Goal: Task Accomplishment & Management: Manage account settings

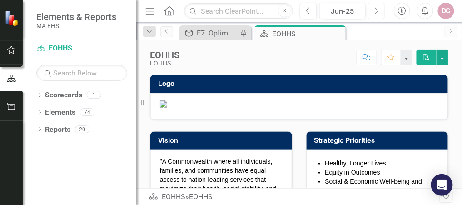
click at [376, 7] on icon "Next" at bounding box center [376, 11] width 5 height 8
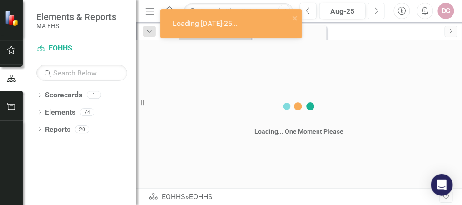
click at [376, 7] on icon "Next" at bounding box center [376, 11] width 5 height 8
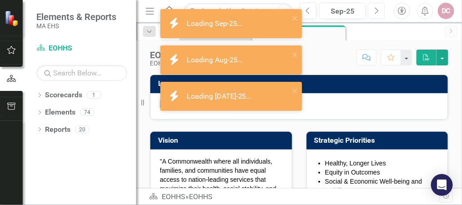
click at [376, 7] on icon "Next" at bounding box center [376, 11] width 5 height 8
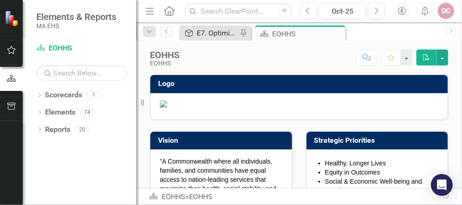
click at [195, 33] on link "Objective E7. Optimize HR services" at bounding box center [210, 32] width 56 height 11
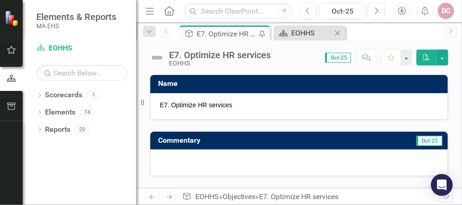
click at [302, 31] on div "EOHHS" at bounding box center [311, 32] width 41 height 11
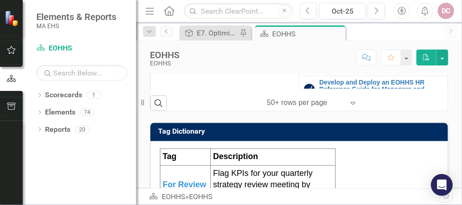
scroll to position [218, 0]
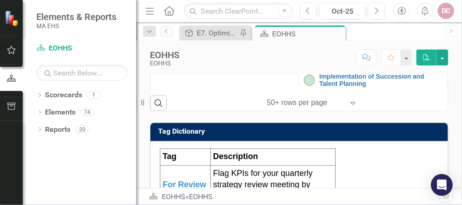
click at [346, 65] on link "Enhance Employee Experience" at bounding box center [381, 62] width 124 height 7
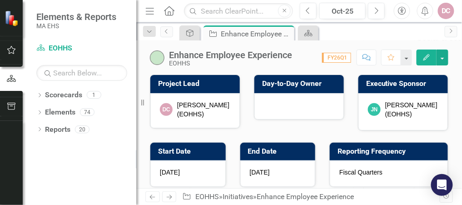
checkbox input "true"
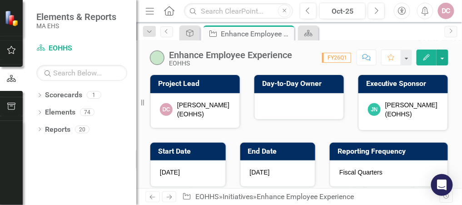
checkbox input "true"
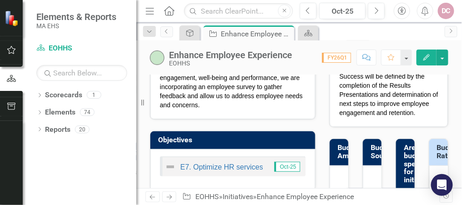
scroll to position [152, 0]
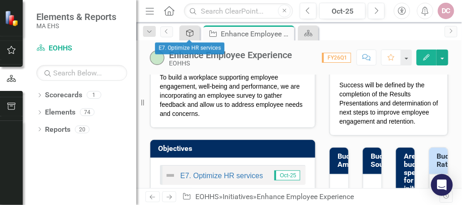
click at [191, 30] on icon "Objective" at bounding box center [189, 33] width 9 height 7
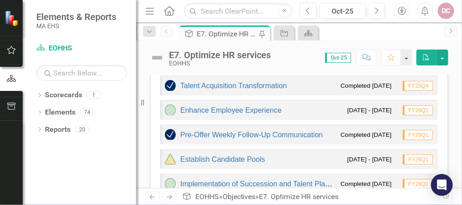
scroll to position [254, 0]
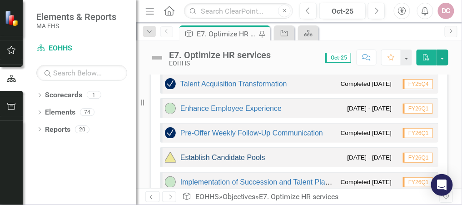
click at [221, 154] on link "Establish Candidate Pools" at bounding box center [222, 157] width 85 height 8
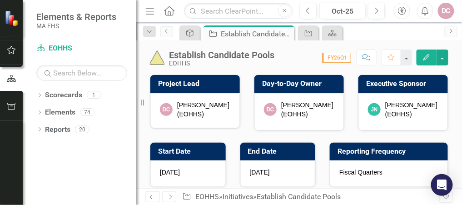
click at [156, 62] on img at bounding box center [157, 57] width 15 height 15
click at [429, 57] on icon "Edit" at bounding box center [426, 57] width 8 height 6
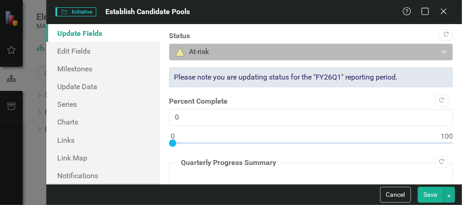
type textarea "<p data-pm-slice="1 1 []">Ensure the successful implementation of a centralized…"
click at [440, 50] on icon "Expand" at bounding box center [444, 51] width 9 height 7
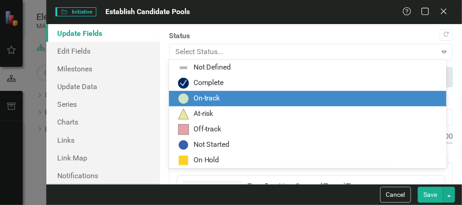
click at [227, 94] on div "On-track" at bounding box center [309, 98] width 263 height 11
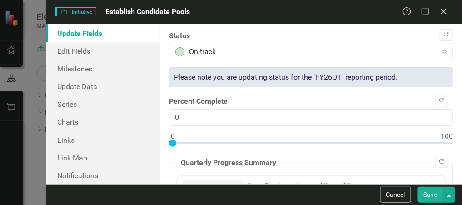
click at [430, 192] on button "Save" at bounding box center [430, 195] width 25 height 16
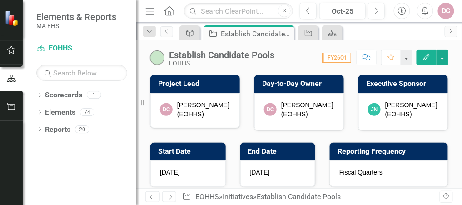
click at [311, 115] on div "[PERSON_NAME] (EOHHS)" at bounding box center [307, 109] width 53 height 18
click at [277, 84] on h3 "Day-to-Day Owner" at bounding box center [300, 83] width 77 height 8
click at [208, 84] on h3 "Project Lead" at bounding box center [196, 83] width 77 height 8
click at [426, 54] on icon "Edit" at bounding box center [426, 57] width 8 height 6
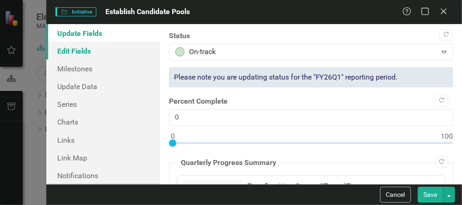
drag, startPoint x: 88, startPoint y: 55, endPoint x: 120, endPoint y: 50, distance: 32.2
click at [88, 55] on link "Edit Fields" at bounding box center [103, 51] width 114 height 18
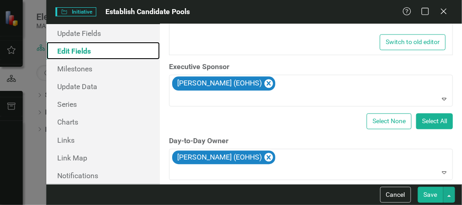
scroll to position [472, 0]
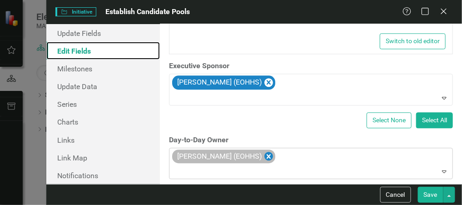
click at [269, 154] on icon "Remove Deirdre Coluntino (EOHHS)" at bounding box center [269, 156] width 4 height 5
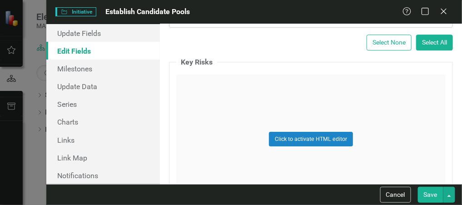
scroll to position [618, 0]
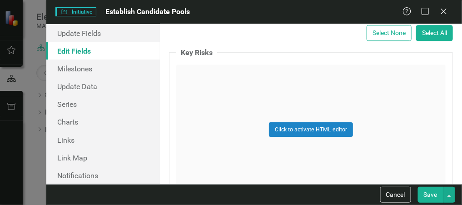
click at [432, 195] on button "Save" at bounding box center [430, 195] width 25 height 16
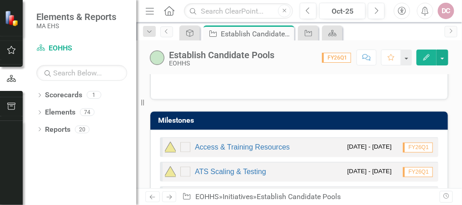
scroll to position [363, 0]
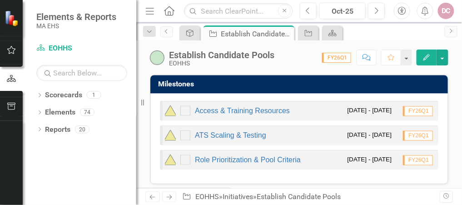
click at [172, 112] on img at bounding box center [170, 110] width 11 height 11
click at [278, 135] on div "ATS Scaling & Testing 9/1/25 - 11/28/25 FY26Q1" at bounding box center [299, 135] width 278 height 20
click at [244, 137] on link "ATS Scaling & Testing" at bounding box center [230, 136] width 71 height 8
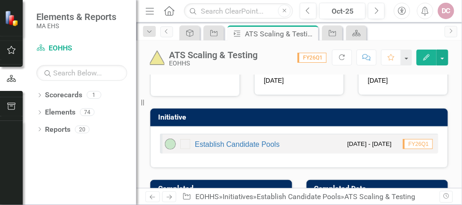
scroll to position [36, 0]
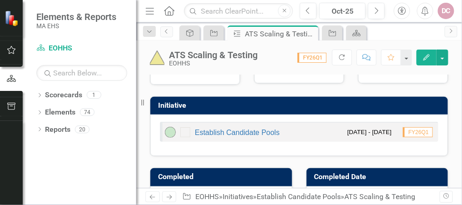
click at [158, 59] on img at bounding box center [157, 57] width 15 height 15
click at [428, 57] on icon "Edit" at bounding box center [426, 57] width 8 height 6
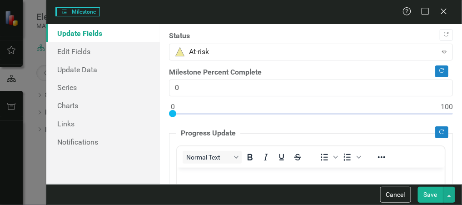
scroll to position [0, 0]
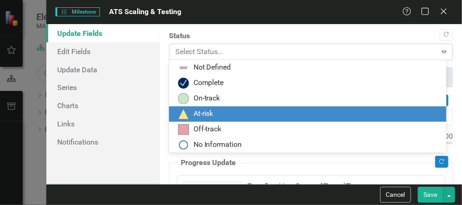
click at [201, 50] on div at bounding box center [303, 52] width 256 height 12
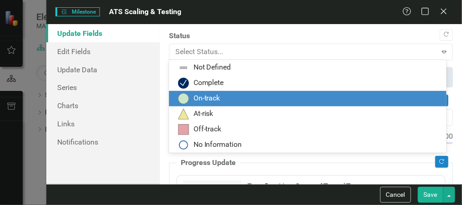
click at [202, 95] on div "On-track" at bounding box center [206, 98] width 27 height 10
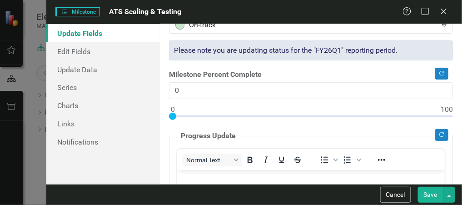
scroll to position [109, 0]
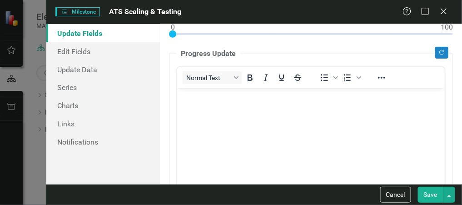
click at [199, 96] on p "Rich Text Area. Press ALT-0 for help." at bounding box center [310, 95] width 263 height 11
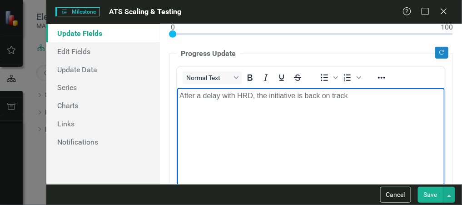
click at [251, 94] on p "After a delay with HRD, the initiative is back on track" at bounding box center [310, 95] width 263 height 11
click at [203, 96] on p "After a delay with HRD, the initiative is back on track" at bounding box center [310, 95] width 263 height 11
click at [365, 97] on p "After a brief delay with HRD, the initiative is back on track" at bounding box center [310, 95] width 263 height 11
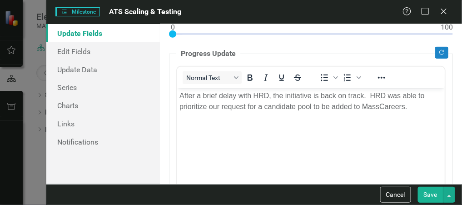
click at [431, 195] on button "Save" at bounding box center [430, 195] width 25 height 16
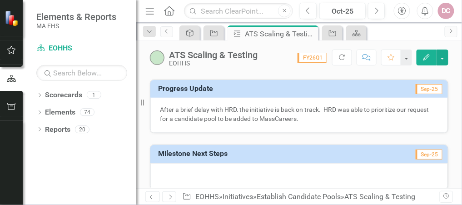
scroll to position [188, 0]
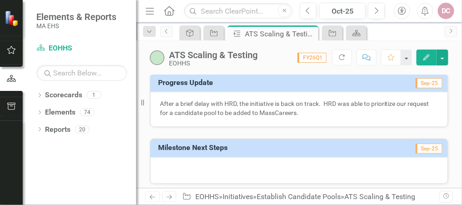
click at [427, 56] on icon "button" at bounding box center [426, 57] width 6 height 6
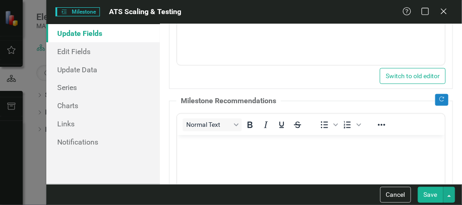
scroll to position [327, 0]
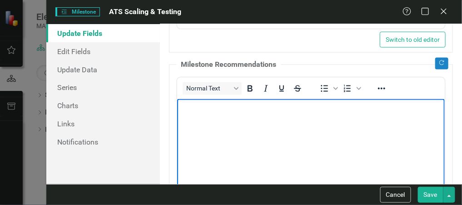
click at [188, 103] on p "Rich Text Area. Press ALT-0 for help." at bounding box center [310, 106] width 263 height 11
click at [84, 54] on link "Edit Fields" at bounding box center [103, 51] width 114 height 18
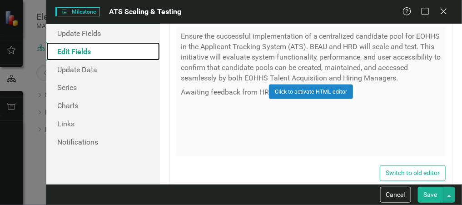
scroll to position [284, 0]
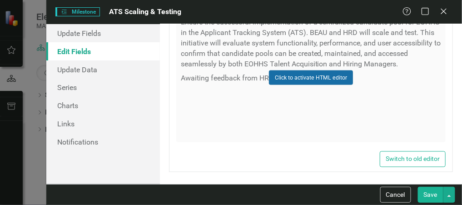
click at [295, 78] on button "Click to activate HTML editor" at bounding box center [311, 77] width 84 height 15
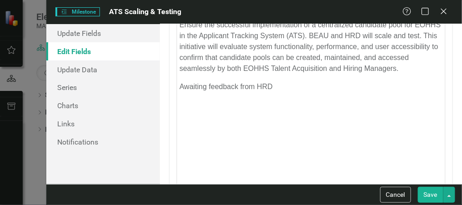
scroll to position [0, 0]
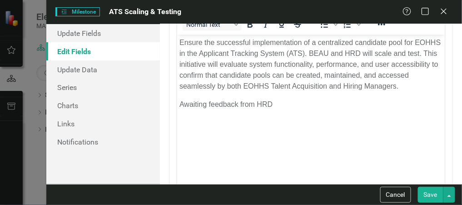
click at [280, 104] on p "Awaiting feedback from HRD" at bounding box center [310, 104] width 263 height 11
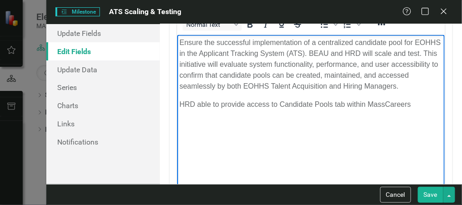
click at [432, 193] on button "Save" at bounding box center [430, 195] width 25 height 16
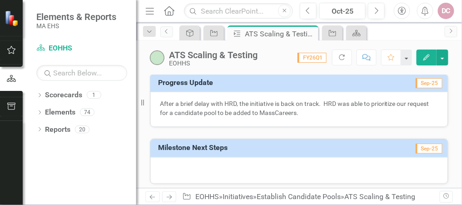
click at [426, 55] on icon "Edit" at bounding box center [426, 57] width 8 height 6
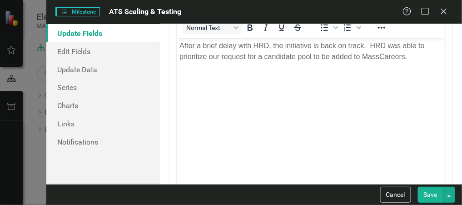
scroll to position [182, 0]
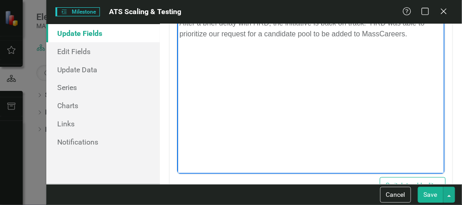
click at [421, 30] on p "After a brief delay with HRD, the initiative is back on track. HRD was able to …" at bounding box center [310, 28] width 263 height 22
drag, startPoint x: 228, startPoint y: 50, endPoint x: 176, endPoint y: 49, distance: 52.2
click at [177, 49] on html "After a brief delay with HRD, the initiative is back on track. HRD was able to …" at bounding box center [310, 83] width 267 height 136
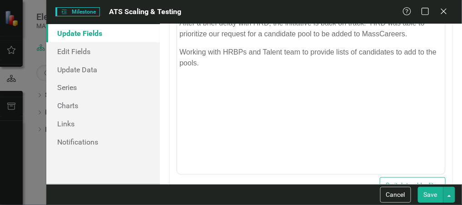
click at [430, 193] on button "Save" at bounding box center [430, 195] width 25 height 16
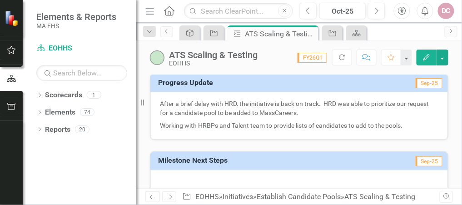
drag, startPoint x: 309, startPoint y: 34, endPoint x: 296, endPoint y: 67, distance: 35.8
click at [0, 0] on icon at bounding box center [0, 0] width 0 height 0
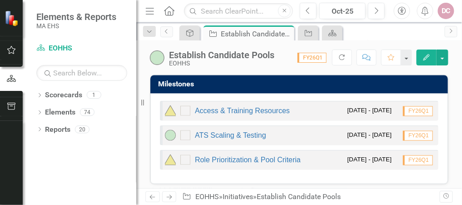
scroll to position [400, 0]
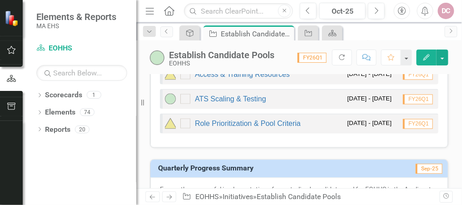
click at [234, 83] on div "Access & Training Resources 9/1/25 - 9/30/25 FY26Q1" at bounding box center [299, 74] width 278 height 20
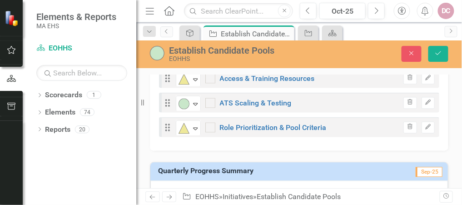
scroll to position [403, 0]
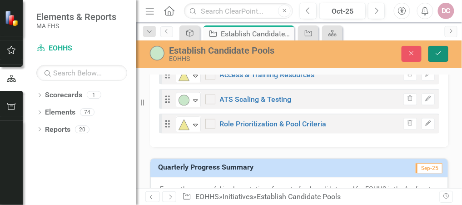
click at [437, 52] on icon "Save" at bounding box center [438, 53] width 8 height 6
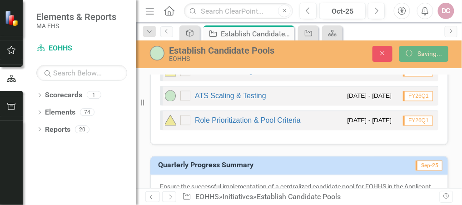
scroll to position [400, 0]
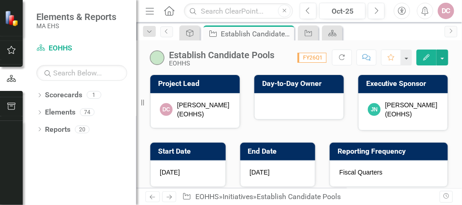
click at [425, 56] on icon "Edit" at bounding box center [426, 57] width 8 height 6
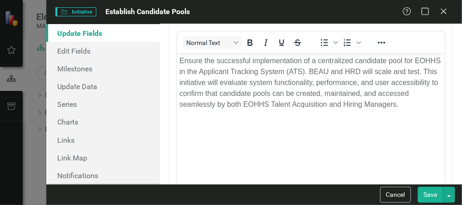
scroll to position [145, 0]
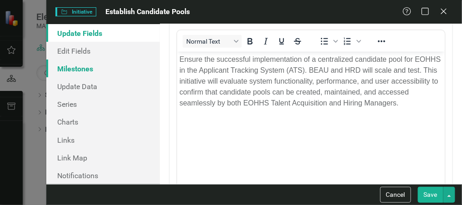
click at [119, 70] on link "Milestones" at bounding box center [103, 68] width 114 height 18
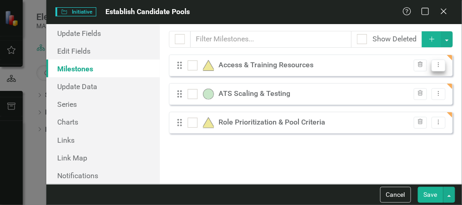
click at [444, 66] on button "Dropdown Menu" at bounding box center [438, 65] width 14 height 12
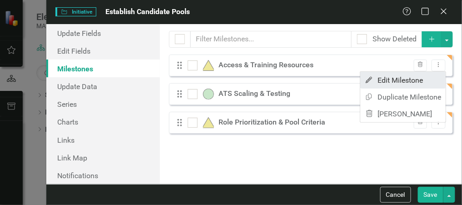
click at [402, 79] on link "Edit Edit Milestone" at bounding box center [402, 80] width 85 height 17
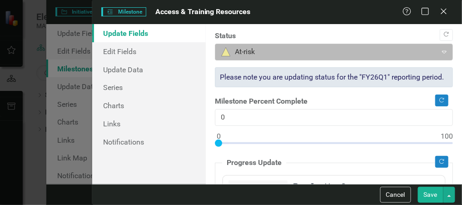
scroll to position [0, 0]
click at [227, 49] on div at bounding box center [326, 52] width 210 height 12
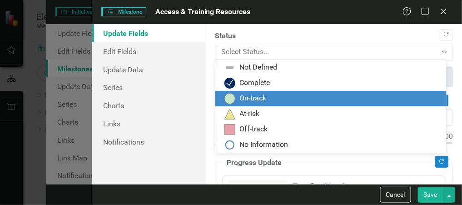
click at [231, 94] on img at bounding box center [229, 98] width 11 height 11
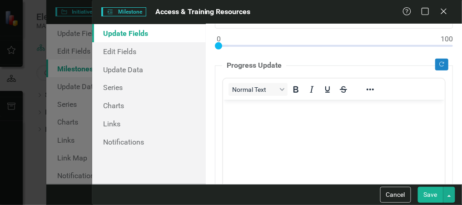
scroll to position [109, 0]
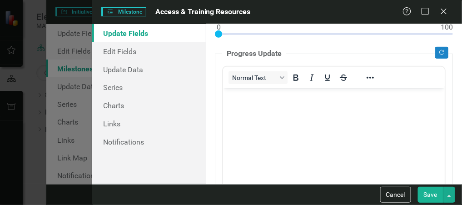
click at [236, 98] on p "Rich Text Area. Press ALT-0 for help." at bounding box center [333, 95] width 217 height 11
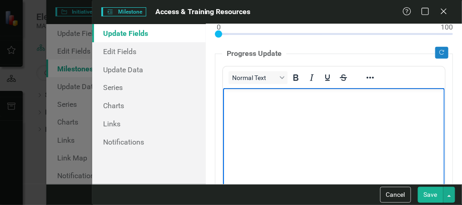
click at [254, 97] on p "Rich Text Area. Press ALT-0 for help." at bounding box center [333, 95] width 217 height 11
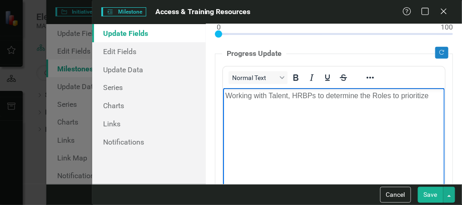
click at [431, 193] on button "Save" at bounding box center [430, 195] width 25 height 16
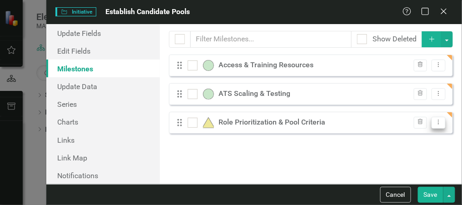
click at [439, 123] on icon "Dropdown Menu" at bounding box center [439, 122] width 8 height 6
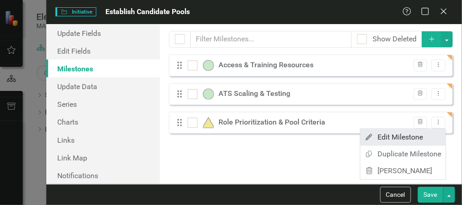
click at [420, 137] on link "Edit Edit Milestone" at bounding box center [402, 137] width 85 height 17
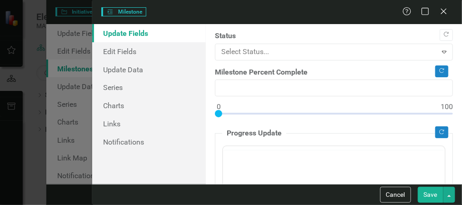
type input "0"
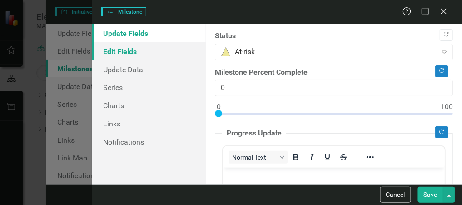
scroll to position [0, 0]
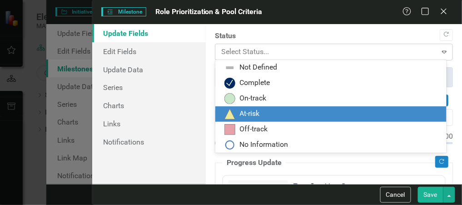
click at [440, 51] on icon "Expand" at bounding box center [444, 51] width 9 height 7
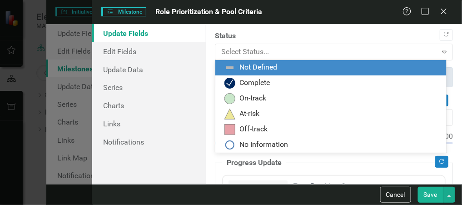
click at [270, 67] on div "Not Defined" at bounding box center [259, 67] width 38 height 10
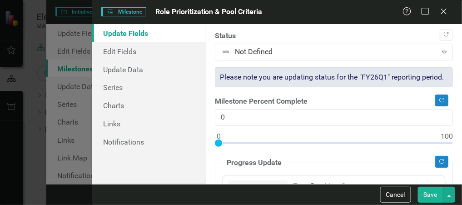
click at [435, 192] on button "Save" at bounding box center [430, 195] width 25 height 16
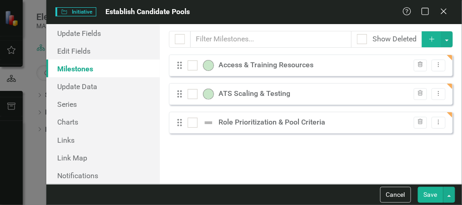
click at [431, 192] on button "Save" at bounding box center [430, 195] width 25 height 16
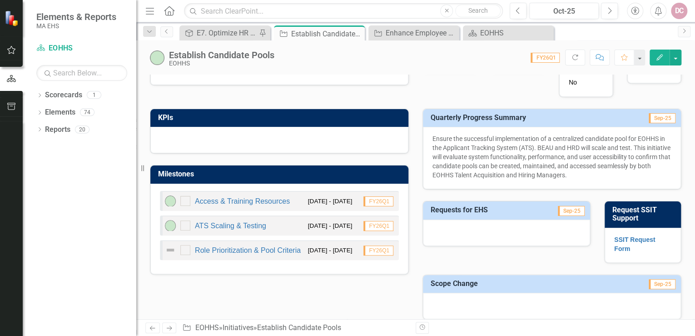
scroll to position [254, 0]
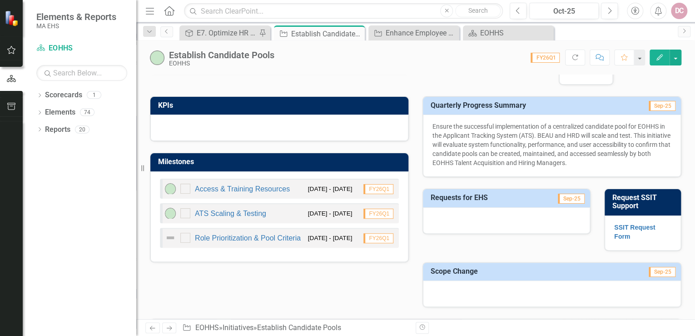
click at [280, 204] on div "ATS Scaling & Testing 9/1/25 - 11/28/25 FY26Q1" at bounding box center [279, 213] width 239 height 20
click at [250, 204] on div "Role Prioritization & Pool Criteria" at bounding box center [233, 237] width 136 height 11
click at [222, 204] on link "Role Prioritization & Pool Criteria" at bounding box center [248, 238] width 106 height 8
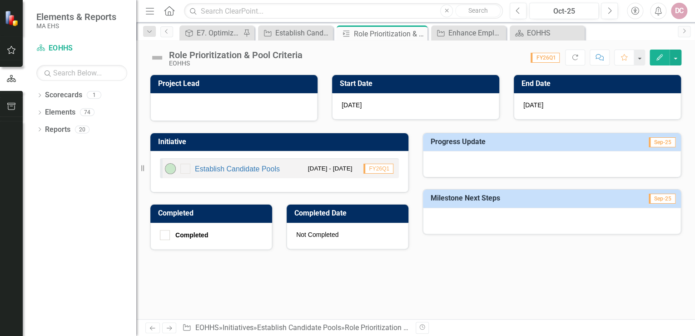
click at [461, 54] on icon "Edit" at bounding box center [659, 57] width 8 height 6
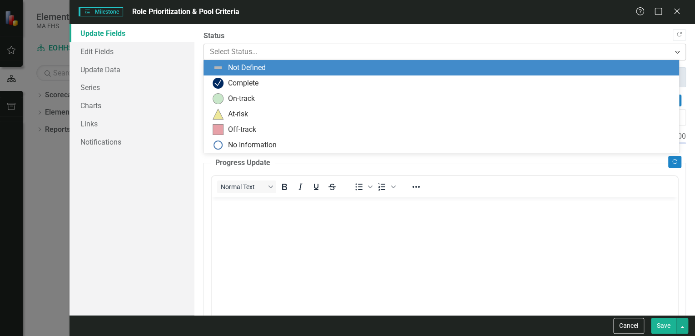
click at [232, 51] on div at bounding box center [437, 52] width 454 height 12
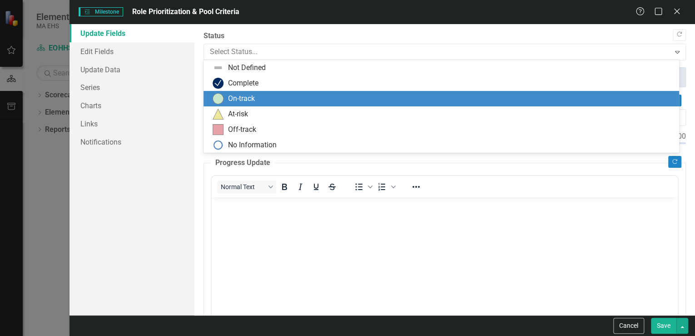
click at [224, 94] on div "On-track" at bounding box center [443, 98] width 461 height 11
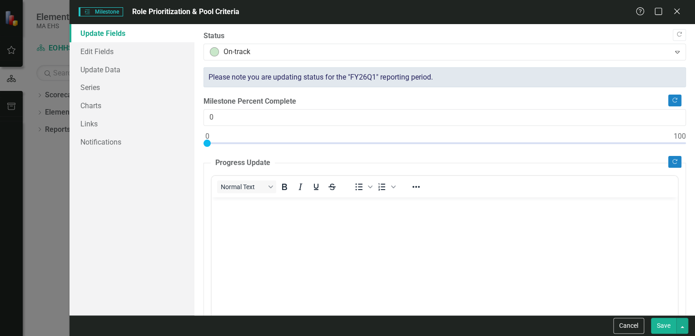
click at [229, 204] on body "Rich Text Area. Press ALT-0 for help." at bounding box center [445, 265] width 466 height 136
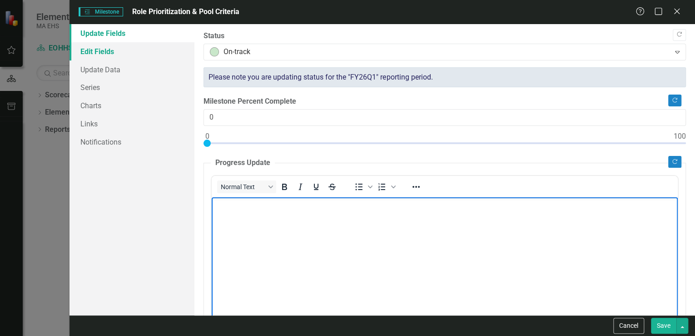
click at [98, 49] on link "Edit Fields" at bounding box center [131, 51] width 125 height 18
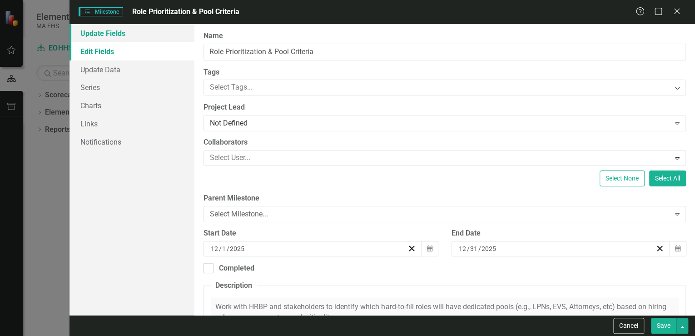
click at [116, 31] on link "Update Fields" at bounding box center [131, 33] width 125 height 18
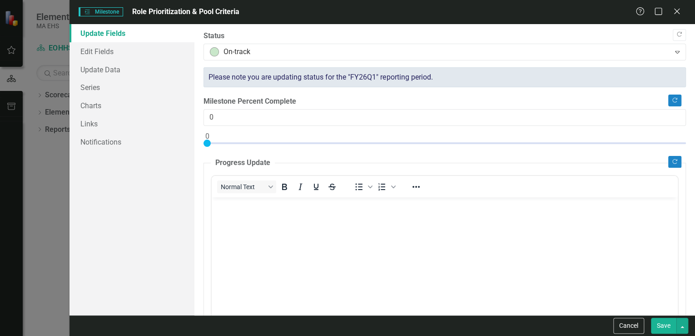
click at [224, 204] on p "Rich Text Area. Press ALT-0 for help." at bounding box center [444, 204] width 461 height 11
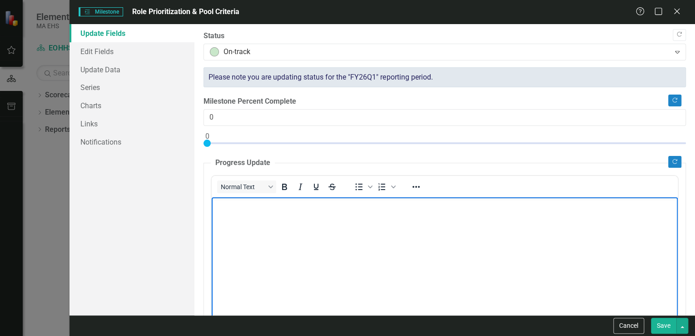
click at [230, 204] on p "Rich Text Area. Press ALT-0 for help." at bounding box center [444, 204] width 461 height 11
click at [231, 204] on p "Rich Text Area. Press ALT-0 for help." at bounding box center [444, 204] width 461 height 11
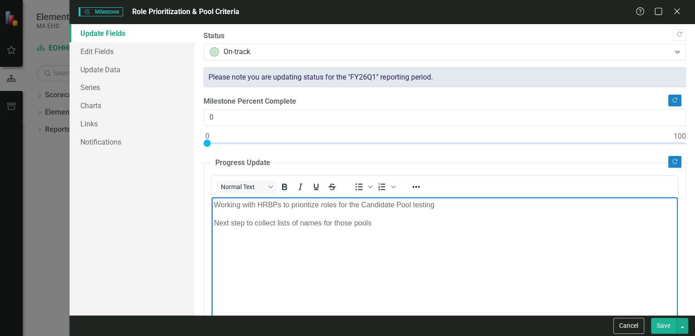
click at [461, 204] on button "Save" at bounding box center [663, 325] width 25 height 16
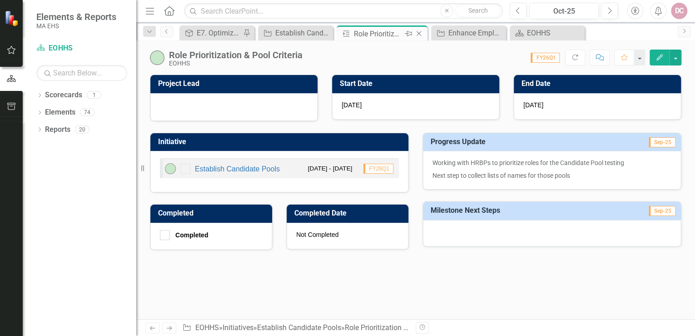
click at [420, 31] on icon "Close" at bounding box center [418, 33] width 9 height 7
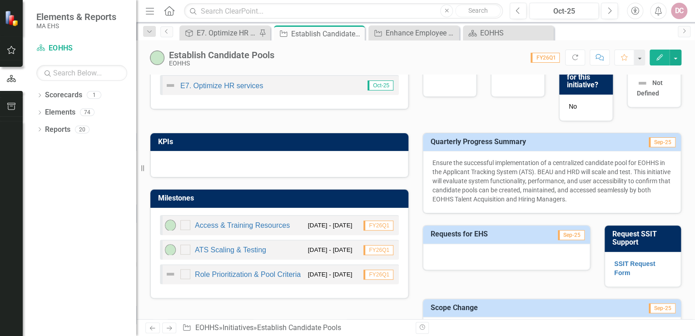
scroll to position [254, 0]
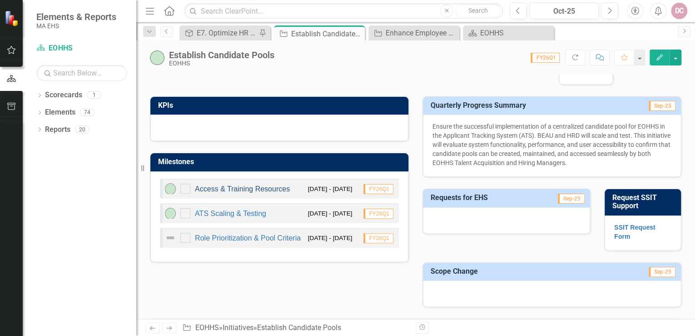
click at [240, 185] on link "Access & Training Resources" at bounding box center [242, 189] width 95 height 8
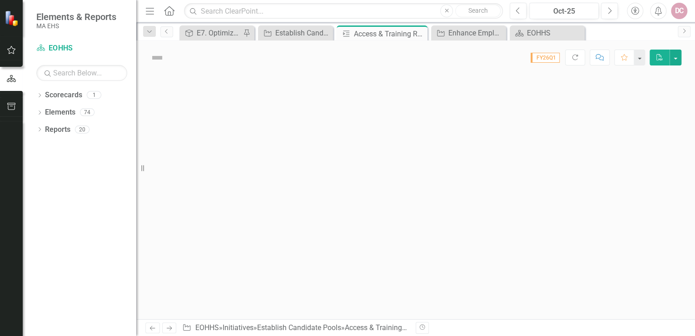
click at [240, 184] on div at bounding box center [415, 196] width 559 height 244
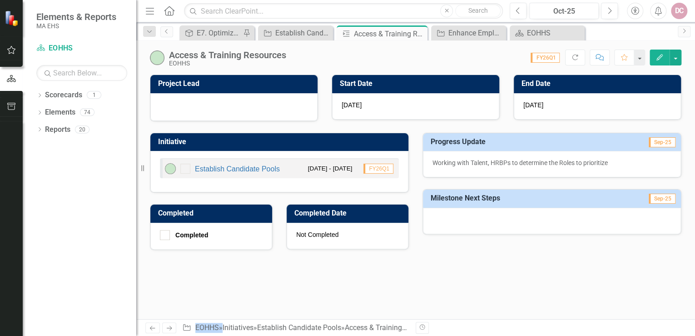
click at [461, 56] on button "Edit" at bounding box center [659, 57] width 20 height 16
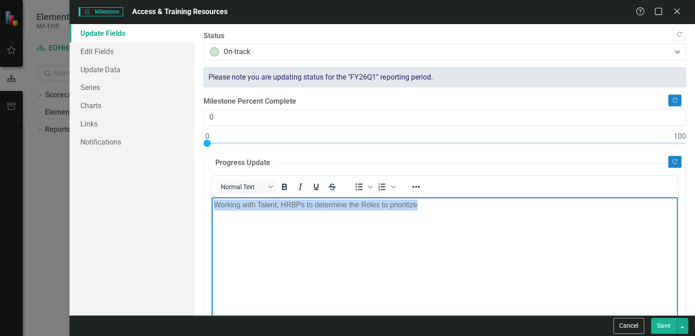
drag, startPoint x: 427, startPoint y: 204, endPoint x: 415, endPoint y: 402, distance: 198.3
click at [212, 204] on html "Working with Talent, HRBPs to determine the Roles to prioritize" at bounding box center [445, 265] width 466 height 136
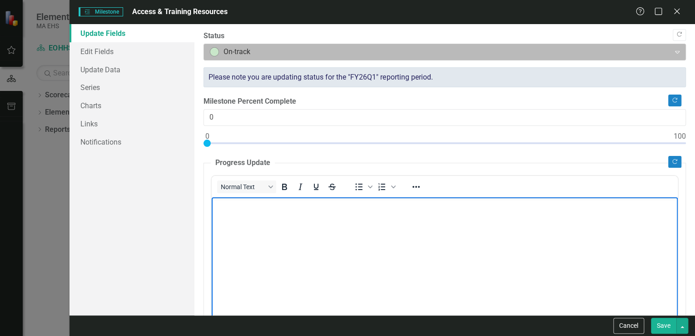
click at [251, 47] on div at bounding box center [437, 52] width 454 height 12
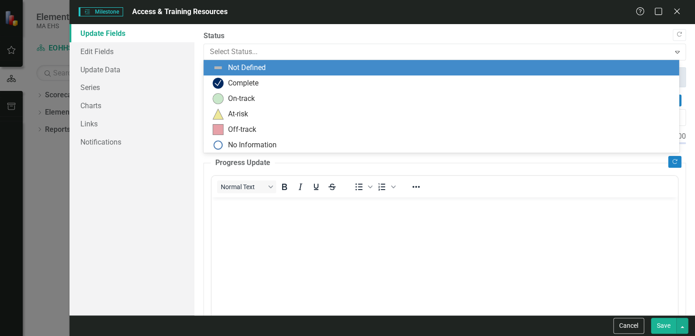
click at [251, 65] on div "Not Defined" at bounding box center [247, 68] width 38 height 10
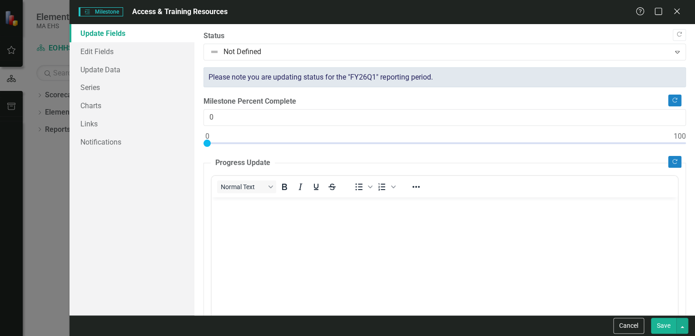
click at [461, 204] on button "Save" at bounding box center [663, 325] width 25 height 16
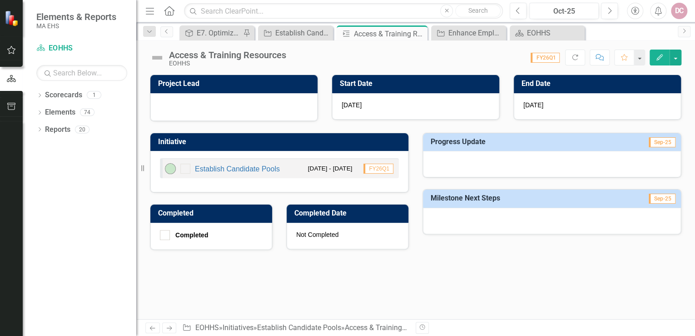
click at [238, 91] on td "Project Lead" at bounding box center [235, 84] width 155 height 15
click at [461, 60] on button "Edit" at bounding box center [659, 57] width 20 height 16
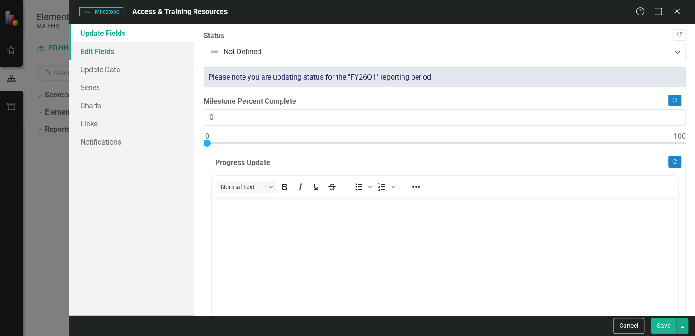
click at [125, 49] on link "Edit Fields" at bounding box center [131, 51] width 125 height 18
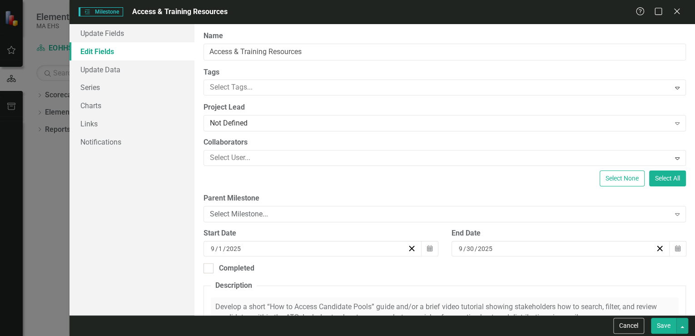
click at [461, 9] on div "Help Maximize Close" at bounding box center [660, 12] width 50 height 10
click at [461, 11] on icon "Close" at bounding box center [676, 11] width 11 height 9
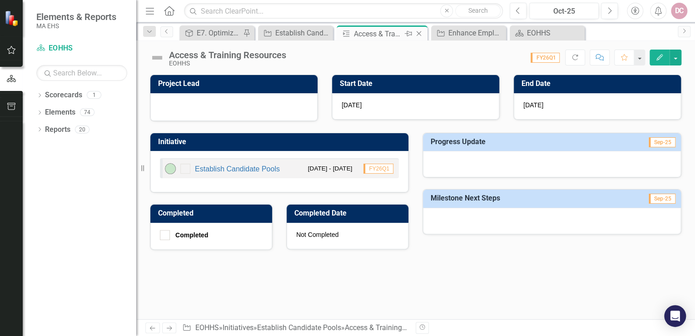
click at [417, 33] on icon "Close" at bounding box center [418, 33] width 9 height 7
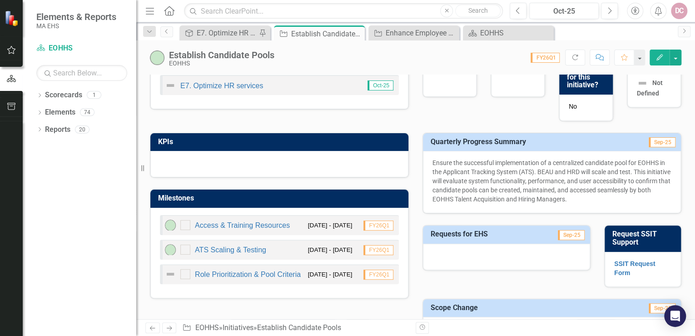
scroll to position [254, 0]
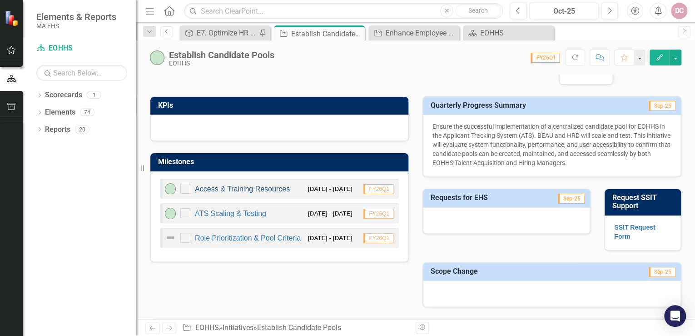
click at [263, 187] on link "Access & Training Resources" at bounding box center [242, 189] width 95 height 8
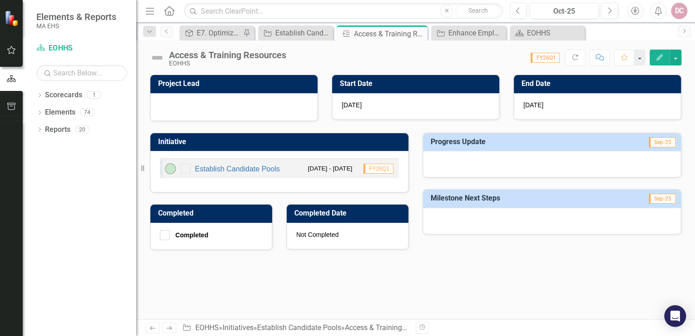
click at [461, 103] on div "9/30/25" at bounding box center [597, 106] width 167 height 26
click at [461, 55] on icon "Edit" at bounding box center [659, 57] width 8 height 6
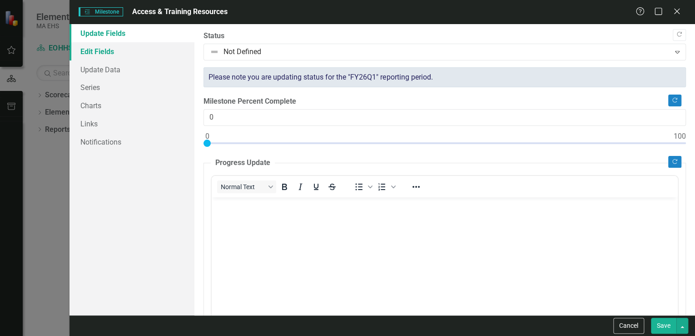
click at [138, 52] on link "Edit Fields" at bounding box center [131, 51] width 125 height 18
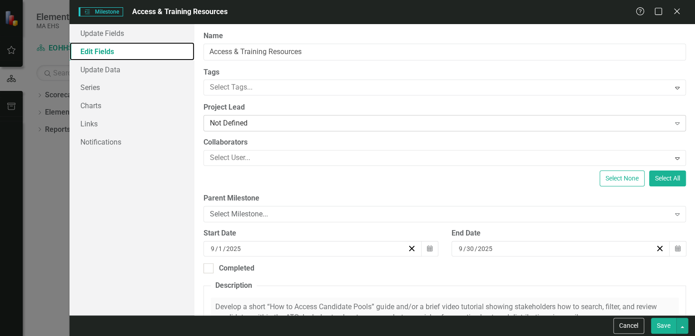
scroll to position [36, 0]
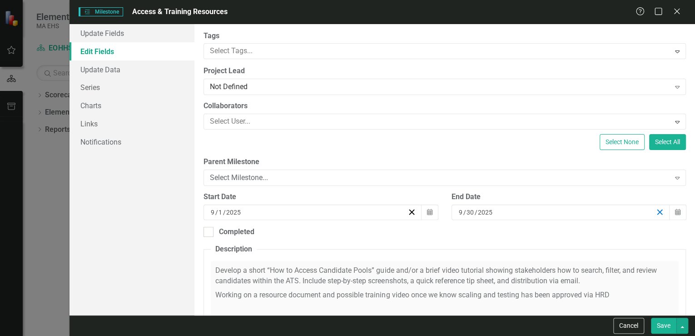
click at [461, 204] on icon "button" at bounding box center [659, 212] width 9 height 9
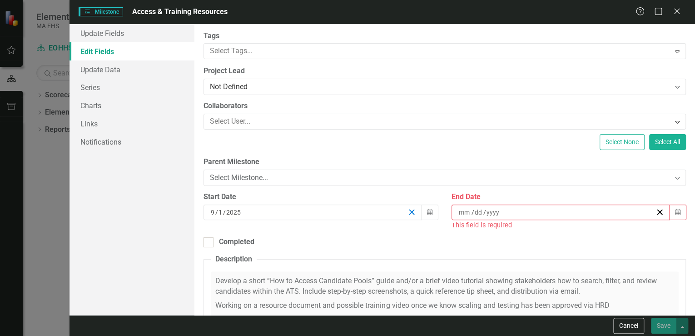
click at [409, 204] on line "button" at bounding box center [411, 211] width 5 height 5
click at [427, 204] on icon "Calendar" at bounding box center [429, 212] width 5 height 6
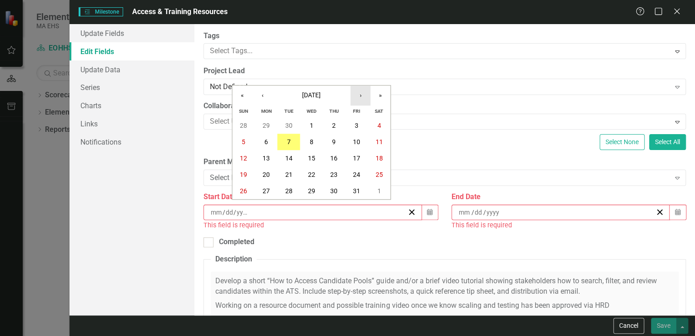
click at [361, 95] on button "›" at bounding box center [360, 95] width 20 height 20
click at [261, 95] on button "‹" at bounding box center [262, 95] width 20 height 20
click at [314, 160] on abbr "15" at bounding box center [310, 157] width 7 height 7
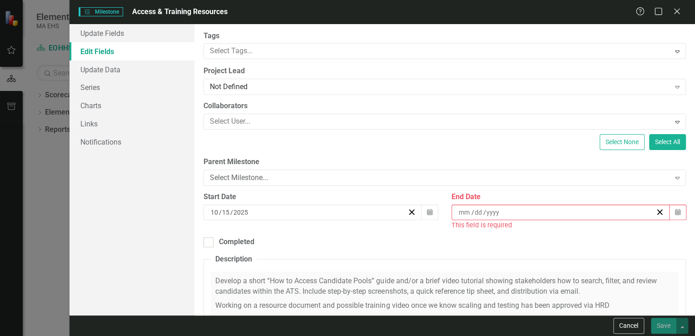
click at [461, 204] on div "/ /" at bounding box center [556, 212] width 198 height 9
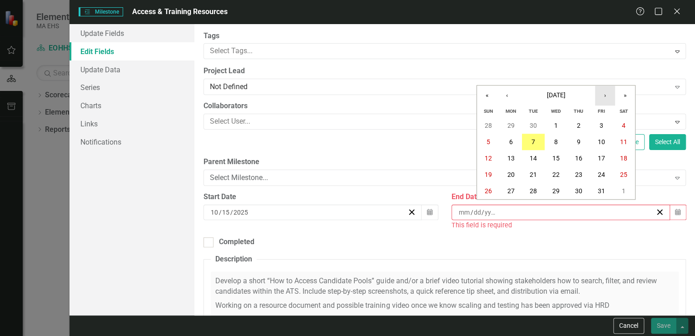
click at [461, 94] on button "›" at bounding box center [605, 95] width 20 height 20
click at [461, 190] on abbr "28" at bounding box center [600, 190] width 7 height 7
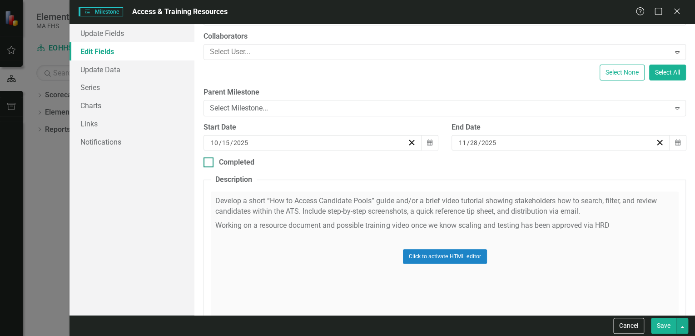
scroll to position [109, 0]
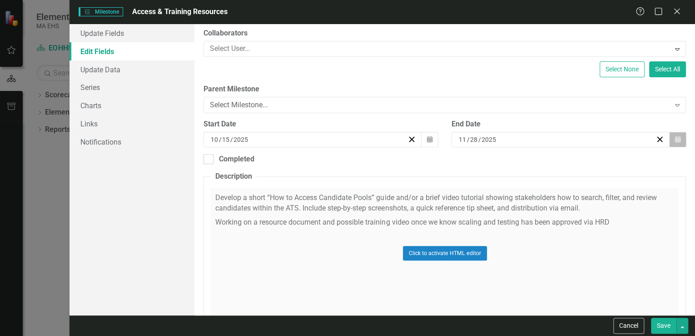
click at [461, 138] on icon "button" at bounding box center [677, 139] width 5 height 6
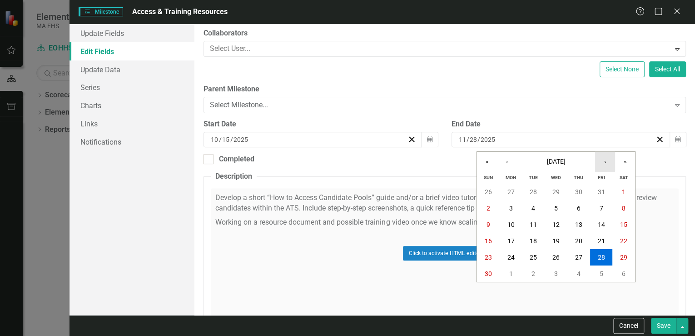
click at [461, 162] on button "›" at bounding box center [605, 162] width 20 height 20
click at [461, 204] on abbr "31" at bounding box center [555, 256] width 7 height 7
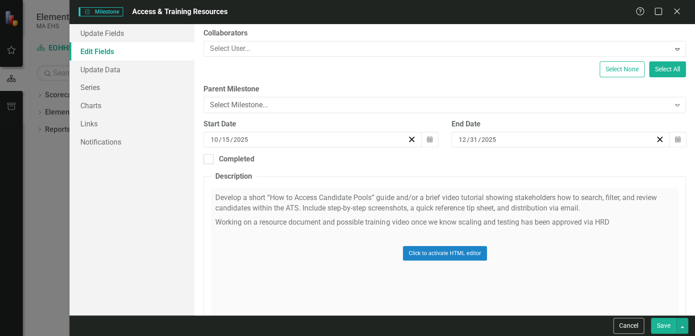
click at [461, 204] on button "Save" at bounding box center [663, 325] width 25 height 16
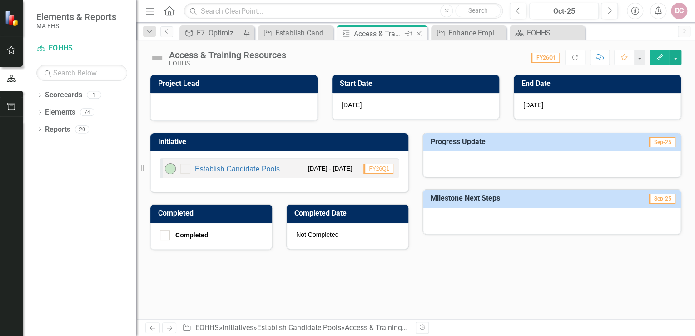
click at [421, 35] on icon "Close" at bounding box center [418, 33] width 9 height 7
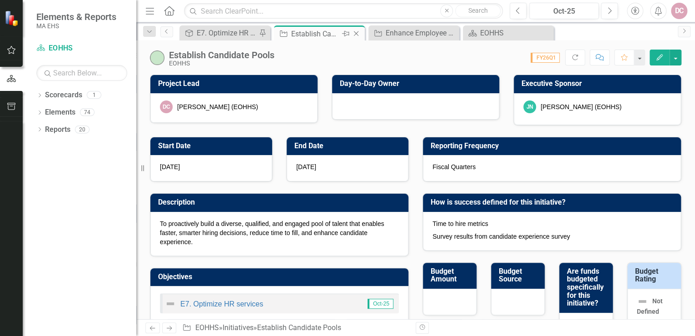
click at [358, 31] on icon at bounding box center [356, 33] width 5 height 5
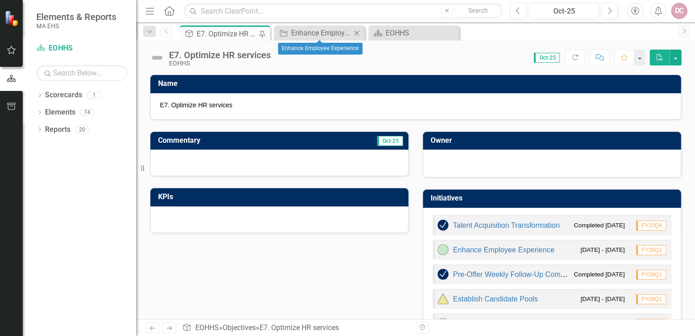
click at [359, 31] on icon at bounding box center [356, 32] width 5 height 5
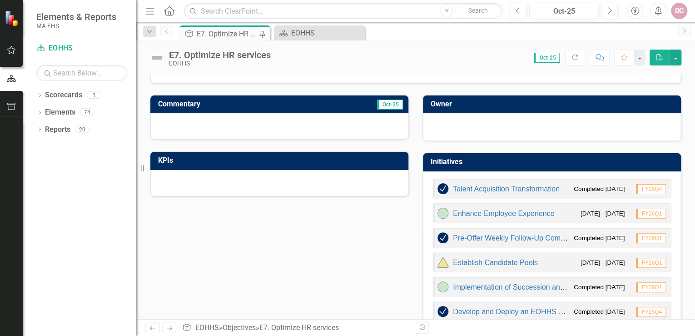
scroll to position [73, 0]
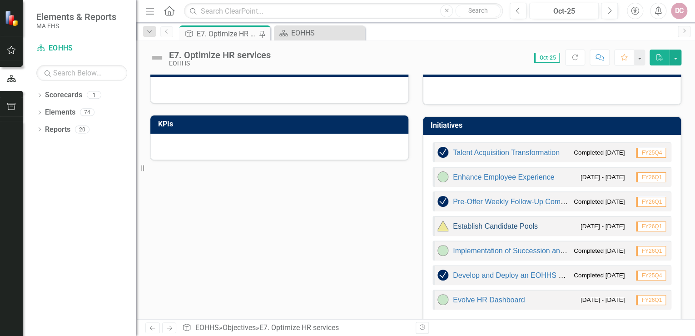
click at [461, 204] on link "Establish Candidate Pools" at bounding box center [495, 226] width 85 height 8
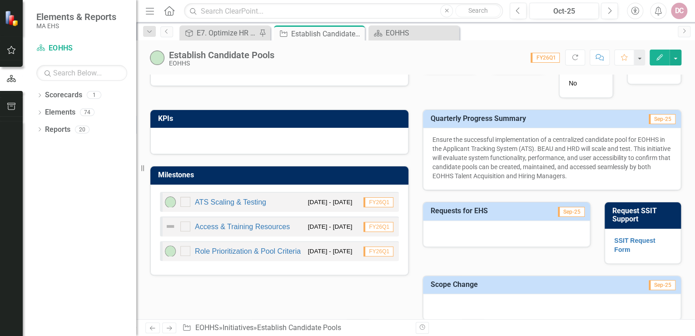
scroll to position [254, 0]
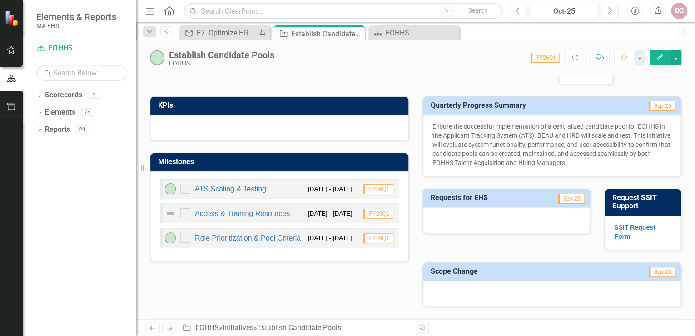
click at [308, 204] on small "12/1/25 - 12/31/25" at bounding box center [330, 237] width 44 height 9
click at [262, 204] on link "Role Prioritization & Pool Criteria" at bounding box center [248, 238] width 106 height 8
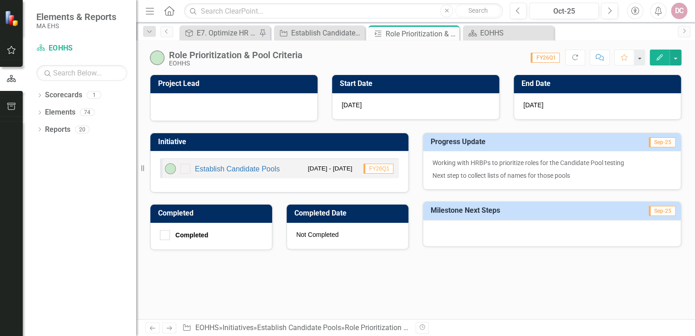
click at [461, 58] on icon "Edit" at bounding box center [659, 57] width 8 height 6
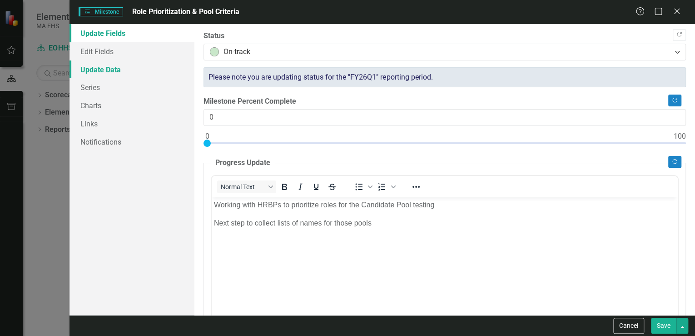
click at [114, 74] on link "Update Data" at bounding box center [131, 69] width 125 height 18
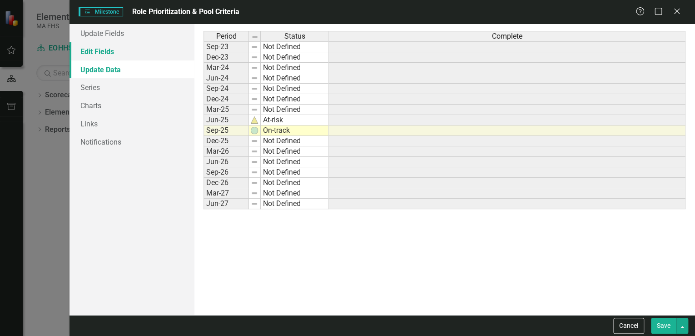
click at [114, 51] on link "Edit Fields" at bounding box center [131, 51] width 125 height 18
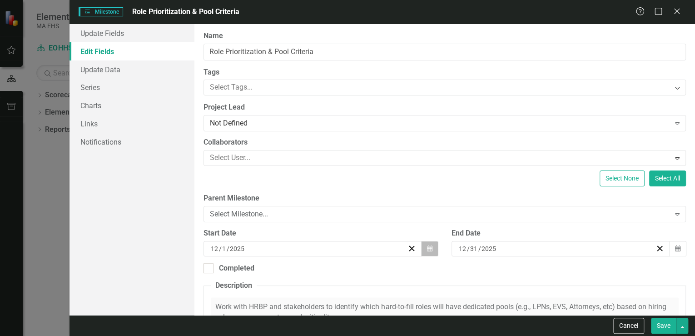
click at [428, 204] on icon "Calendar" at bounding box center [429, 248] width 5 height 6
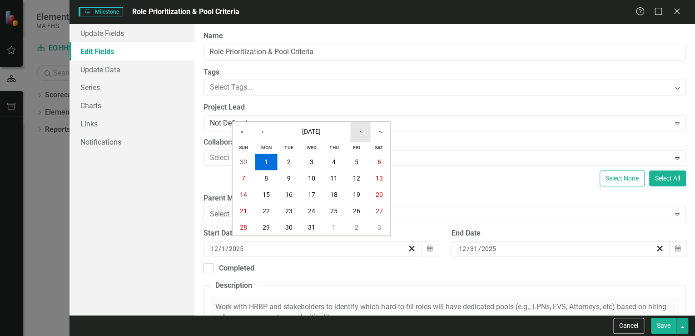
click at [360, 132] on button "›" at bounding box center [360, 132] width 20 height 20
click at [263, 133] on button "‹" at bounding box center [262, 132] width 20 height 20
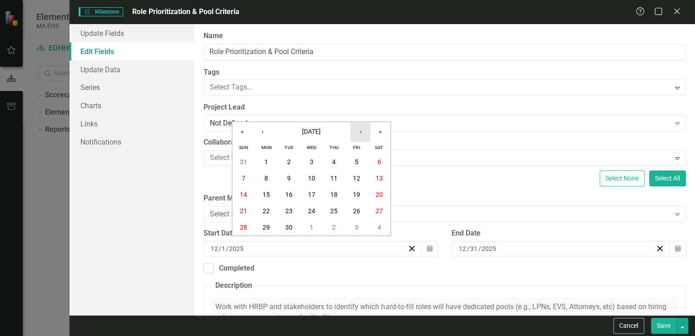
click at [363, 129] on button "›" at bounding box center [360, 132] width 20 height 20
click at [310, 160] on abbr "1" at bounding box center [311, 161] width 4 height 7
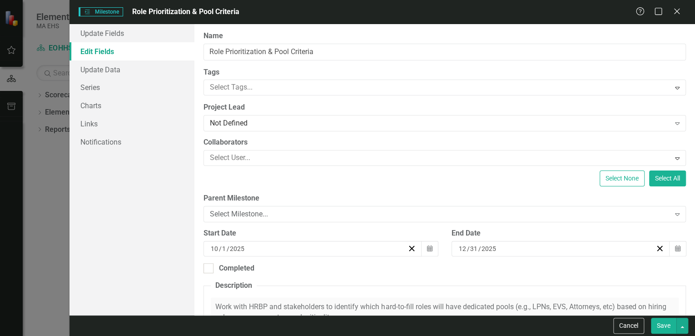
click at [461, 204] on button "Save" at bounding box center [663, 325] width 25 height 16
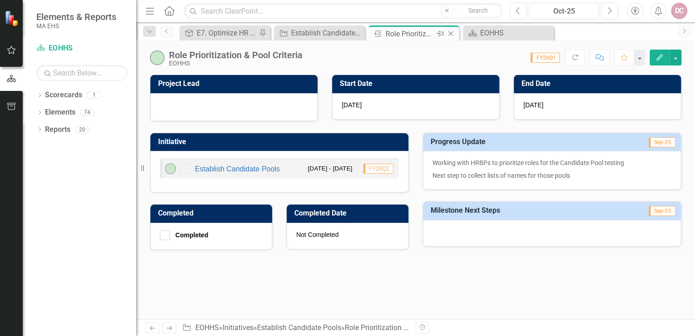
click at [453, 32] on icon "Close" at bounding box center [450, 33] width 9 height 7
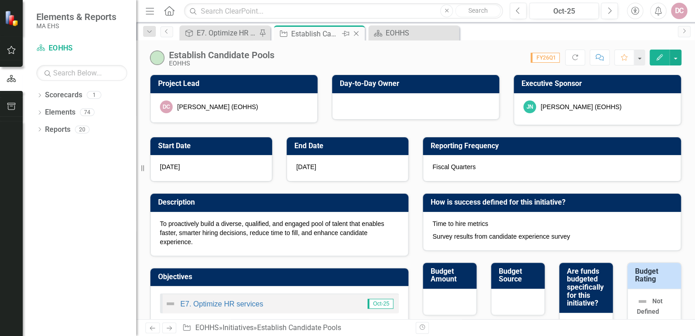
click at [345, 35] on icon at bounding box center [345, 33] width 7 height 5
click at [321, 31] on div "Establish Candidate Pools" at bounding box center [321, 33] width 60 height 11
click at [331, 30] on div "Establish Candidate Pools" at bounding box center [321, 33] width 60 height 11
click at [241, 33] on div "E7. Optimize HR services" at bounding box center [227, 32] width 60 height 11
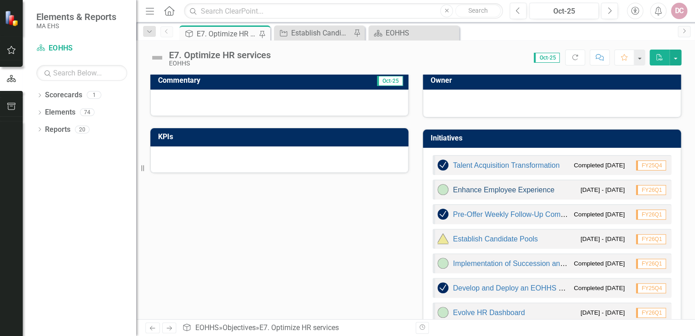
scroll to position [73, 0]
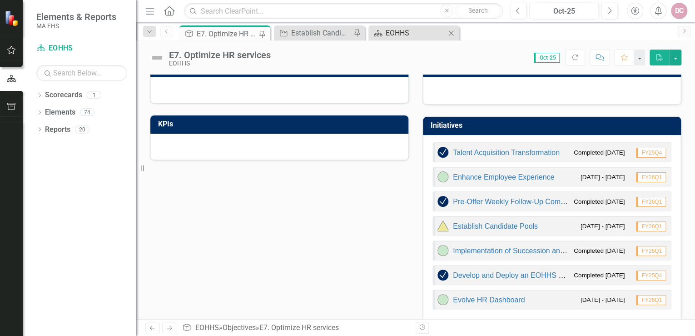
click at [409, 33] on div "EOHHS" at bounding box center [416, 32] width 60 height 11
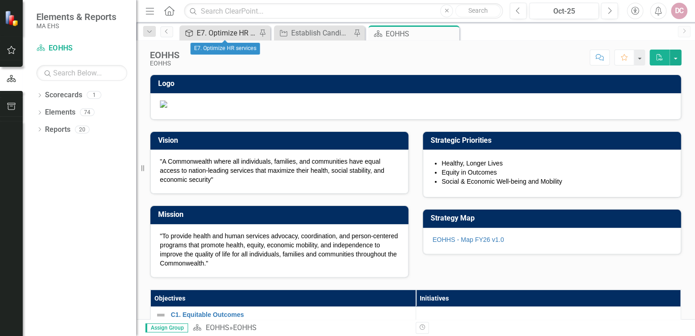
click at [243, 33] on div "E7. Optimize HR services" at bounding box center [227, 32] width 60 height 11
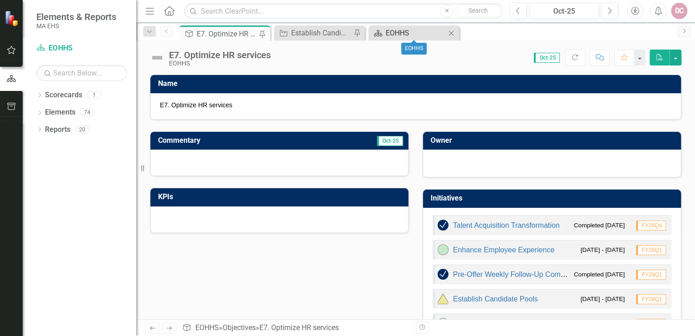
click at [398, 33] on div "EOHHS" at bounding box center [416, 32] width 60 height 11
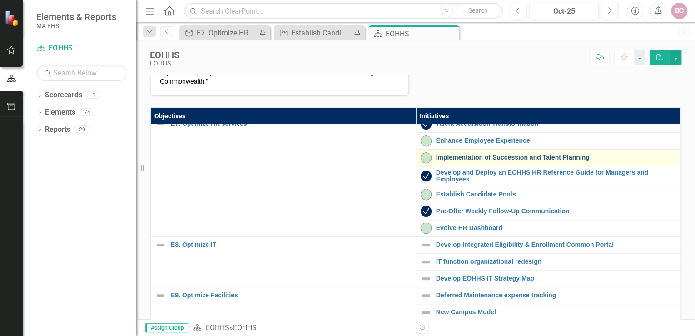
scroll to position [291, 0]
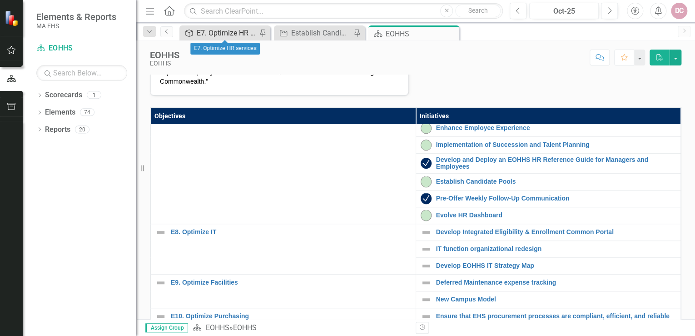
click at [234, 31] on div "E7. Optimize HR services" at bounding box center [227, 32] width 60 height 11
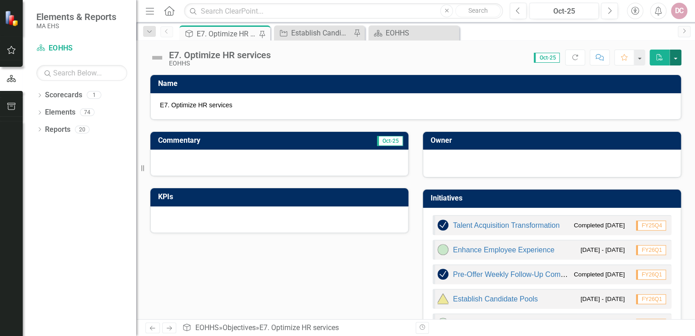
click at [461, 55] on button "button" at bounding box center [675, 57] width 12 height 16
click at [261, 32] on icon "Pin" at bounding box center [261, 34] width 7 height 9
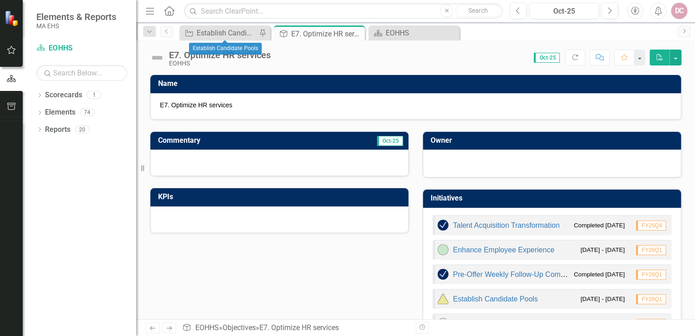
click at [261, 32] on icon at bounding box center [262, 33] width 5 height 7
click at [261, 32] on icon "Close" at bounding box center [261, 33] width 9 height 7
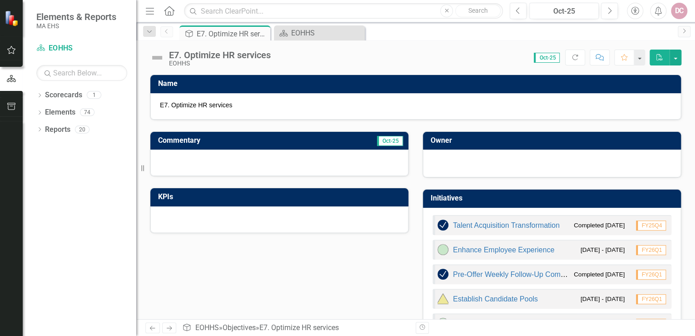
click at [0, 0] on icon "Close" at bounding box center [0, 0] width 0 height 0
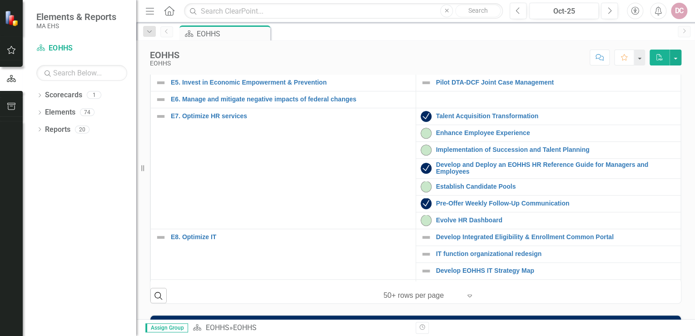
scroll to position [218, 0]
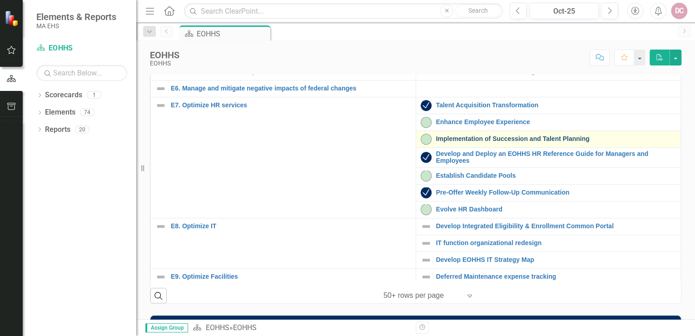
click at [456, 142] on link "Implementation of Succession and Talent Planning" at bounding box center [556, 138] width 240 height 7
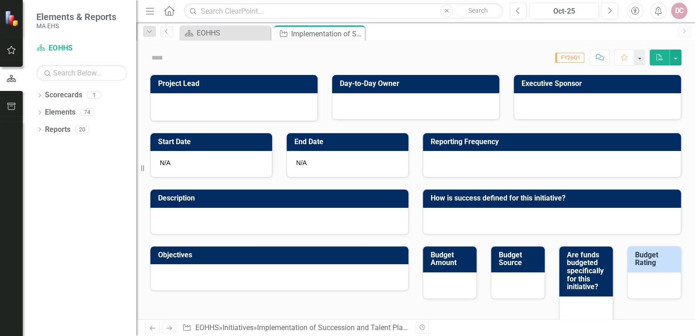
checkbox input "true"
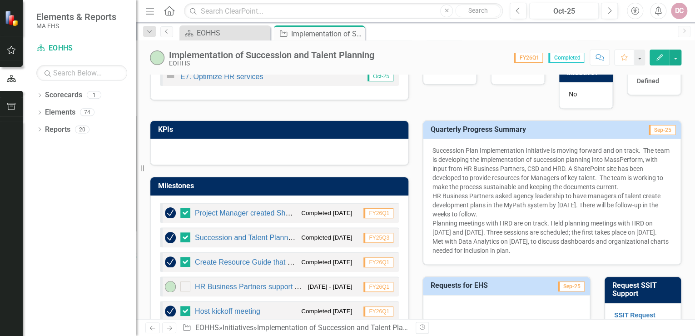
scroll to position [254, 0]
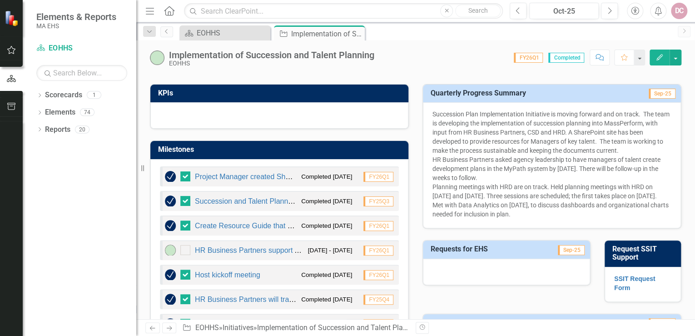
click at [461, 204] on p "Succession Plan Implementation Initiative is moving forward and on track. The t…" at bounding box center [551, 163] width 239 height 109
click at [461, 59] on icon "Edit" at bounding box center [659, 57] width 8 height 6
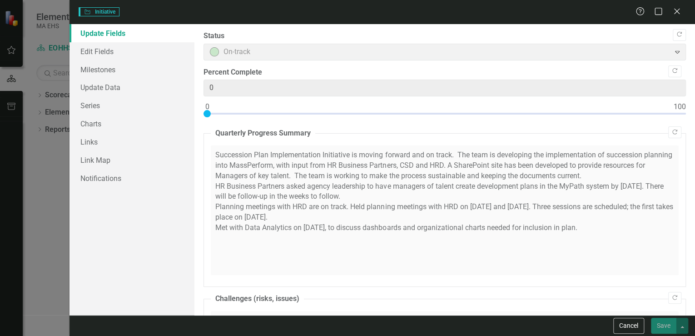
type input "0"
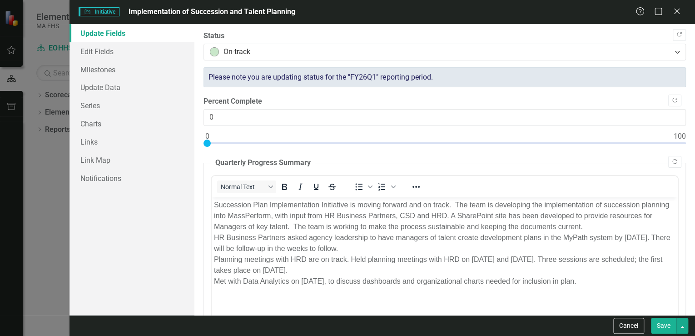
scroll to position [0, 0]
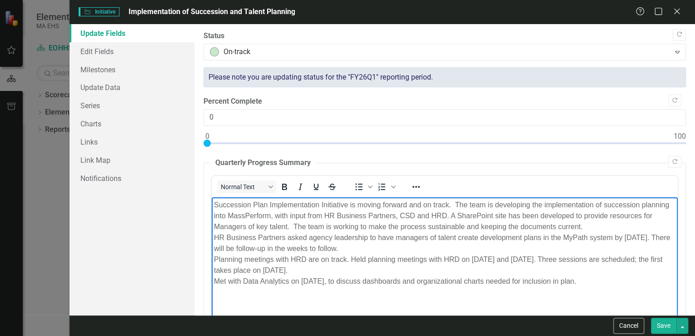
drag, startPoint x: 214, startPoint y: 236, endPoint x: 633, endPoint y: 299, distance: 423.9
click at [461, 204] on body "Succession Plan Implementation Initiative is moving forward and on track. The t…" at bounding box center [445, 265] width 466 height 136
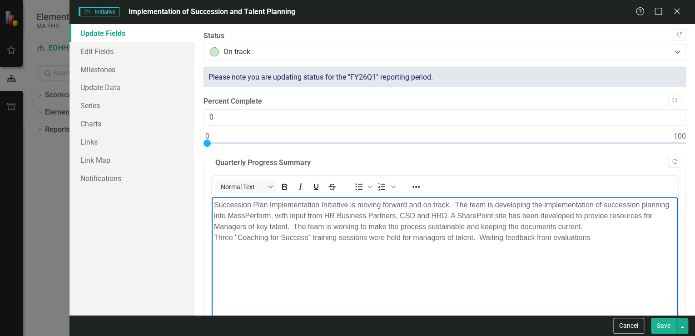
click at [461, 204] on p "Succession Plan Implementation Initiative is moving forward and on track. The t…" at bounding box center [444, 221] width 461 height 44
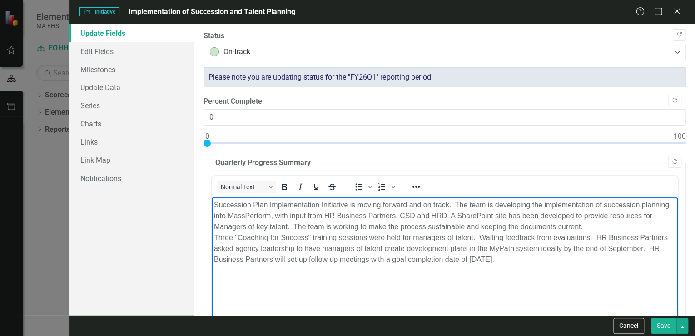
click at [461, 204] on p "Succession Plan Implementation Initiative is moving forward and on track. The t…" at bounding box center [444, 231] width 461 height 65
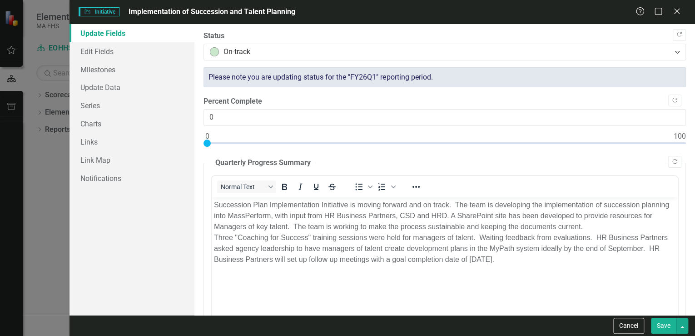
click at [461, 204] on button "Save" at bounding box center [663, 325] width 25 height 16
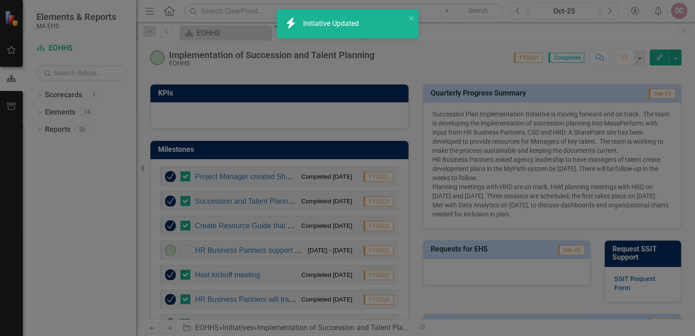
checkbox input "false"
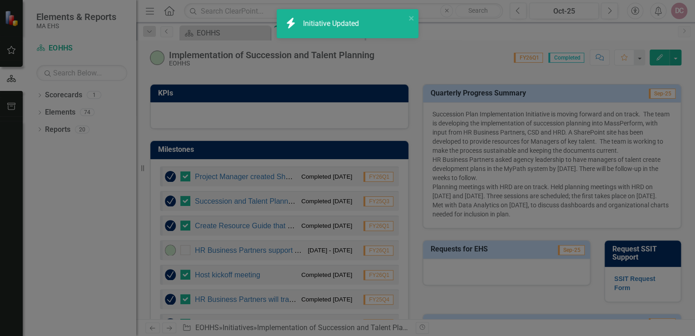
checkbox input "false"
checkbox input "true"
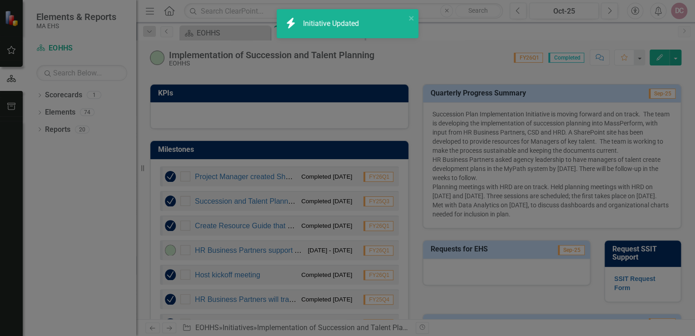
checkbox input "true"
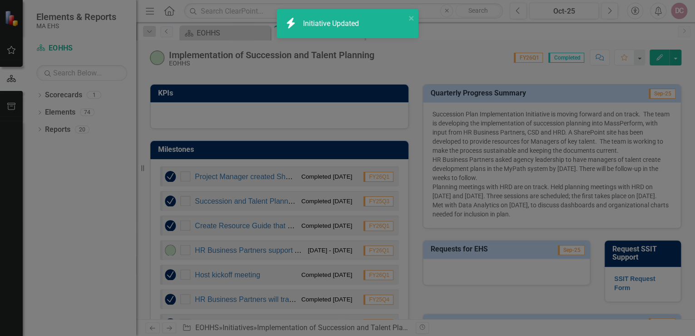
checkbox input "true"
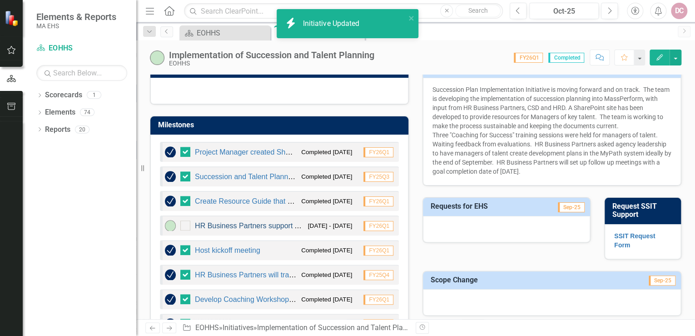
scroll to position [291, 0]
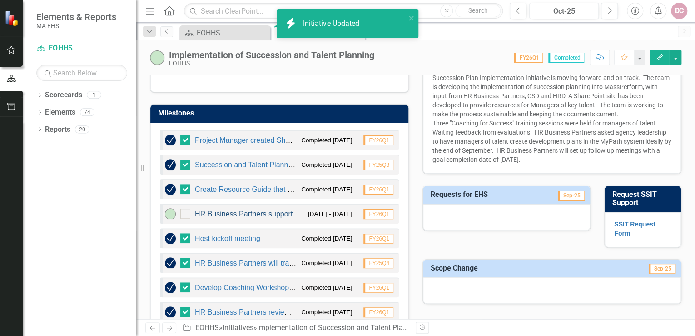
click at [262, 204] on link "HR Business Partners support Agency Heads/designated stakeholders to develop Ma…" at bounding box center [399, 214] width 408 height 8
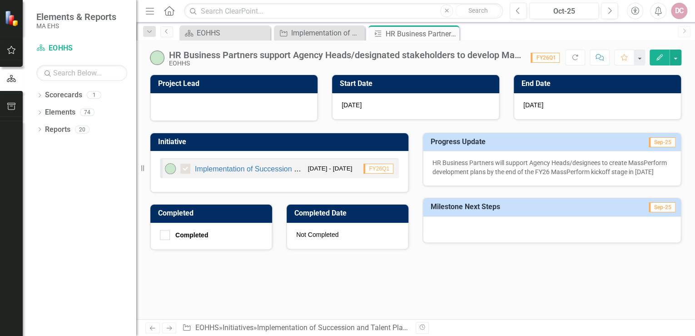
click at [461, 107] on div "9/30/25" at bounding box center [597, 106] width 167 height 26
click at [461, 53] on button "Edit" at bounding box center [659, 57] width 20 height 16
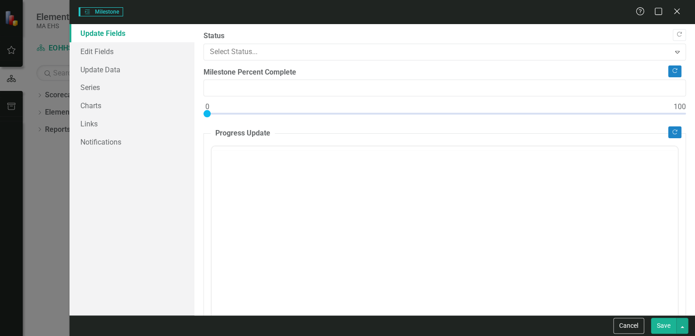
type input "0"
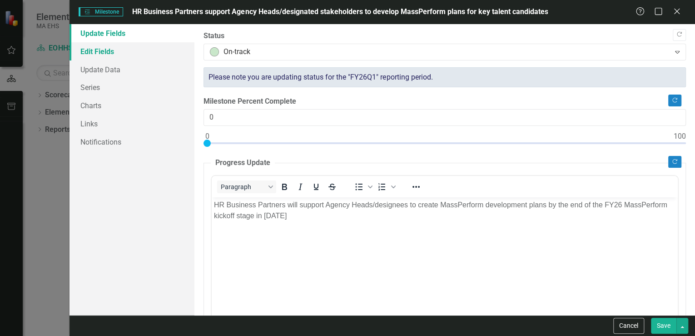
click at [106, 49] on link "Edit Fields" at bounding box center [131, 51] width 125 height 18
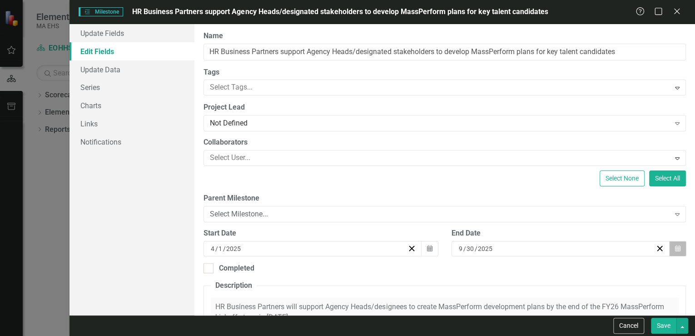
click at [461, 204] on icon "button" at bounding box center [677, 248] width 5 height 6
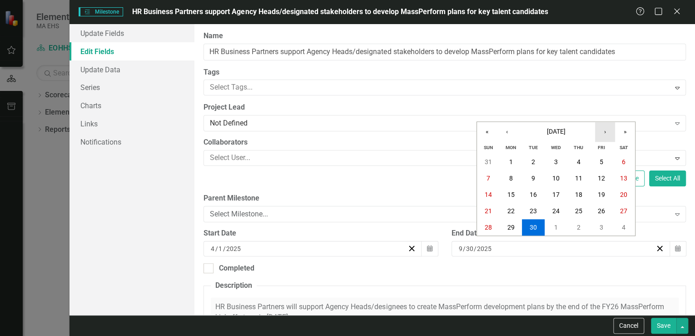
click at [461, 131] on button "›" at bounding box center [605, 132] width 20 height 20
click at [461, 191] on abbr "14" at bounding box center [600, 194] width 7 height 7
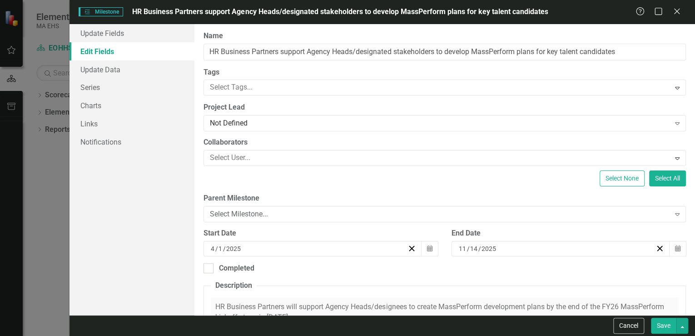
click at [461, 204] on button "Save" at bounding box center [663, 325] width 25 height 16
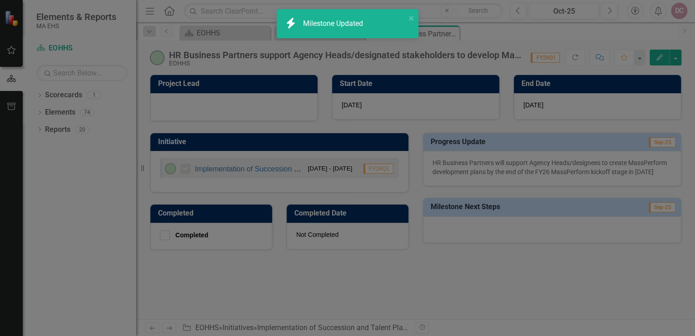
checkbox input "true"
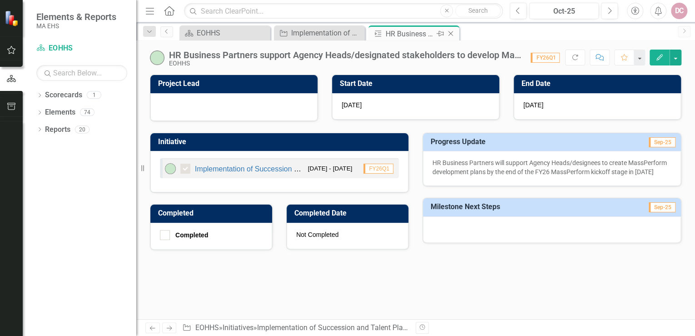
click at [450, 33] on icon at bounding box center [450, 33] width 5 height 5
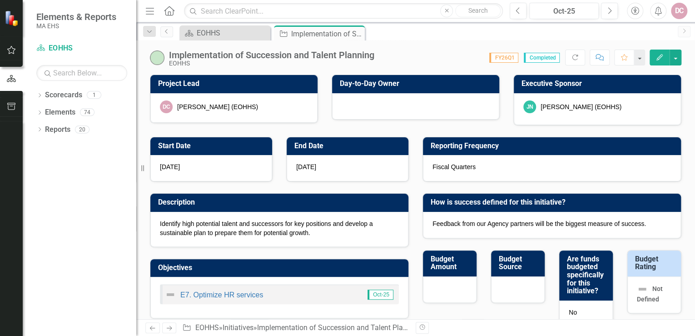
checkbox input "false"
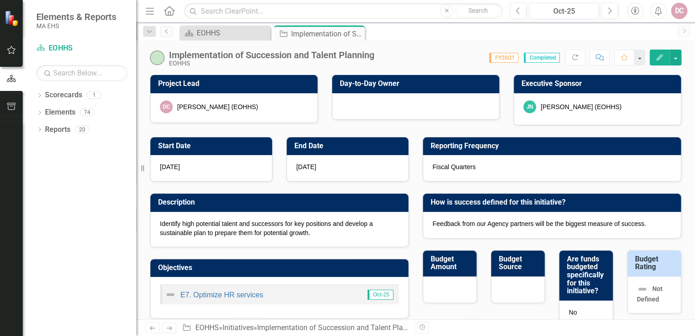
checkbox input "false"
checkbox input "true"
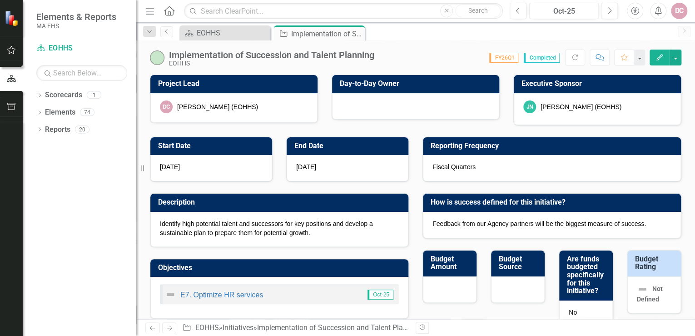
checkbox input "true"
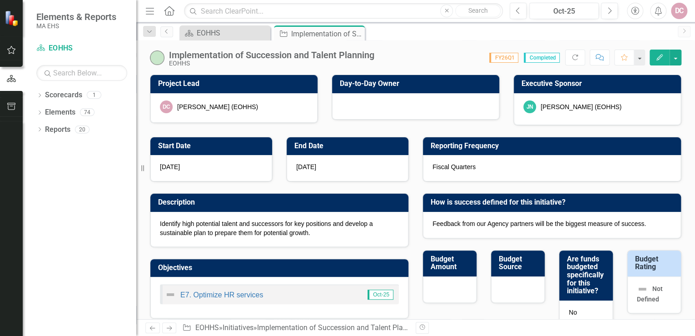
checkbox input "true"
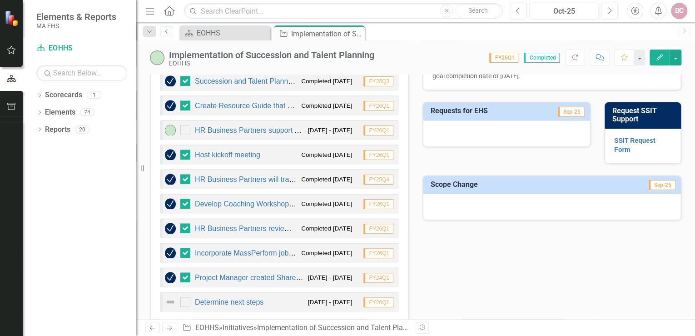
scroll to position [363, 0]
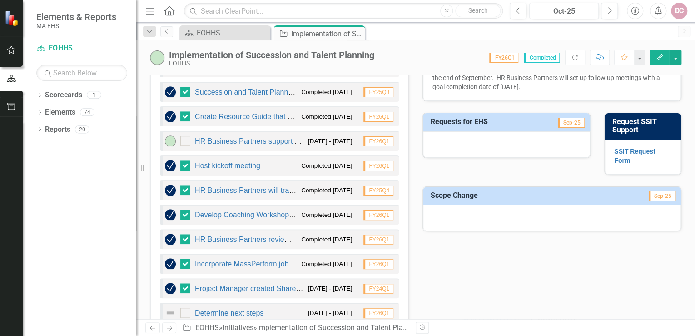
click at [461, 51] on button "Edit" at bounding box center [659, 57] width 20 height 16
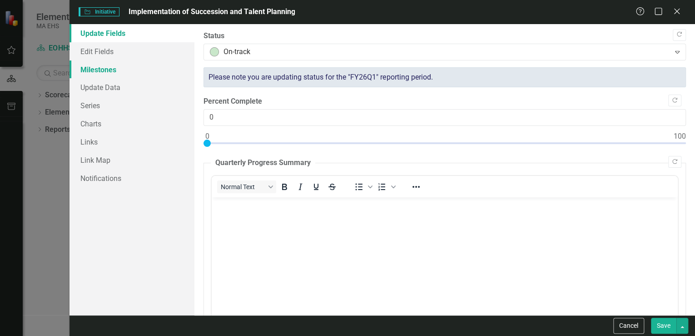
click at [101, 65] on link "Milestones" at bounding box center [131, 69] width 125 height 18
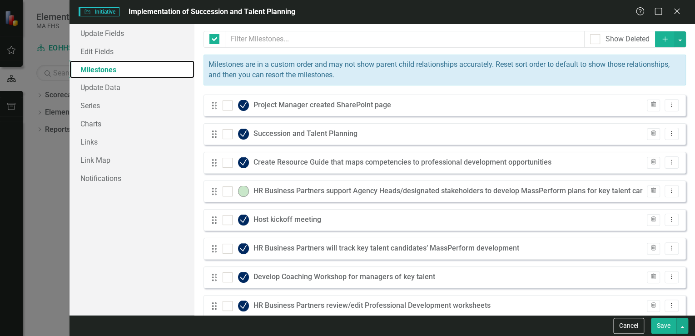
checkbox input "false"
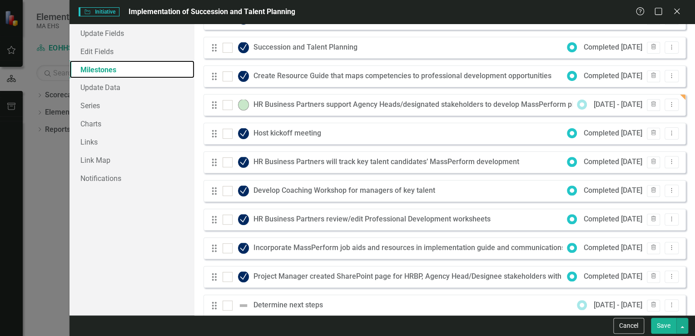
scroll to position [0, 0]
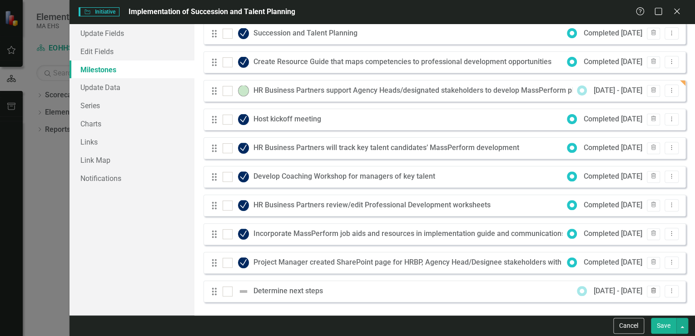
click at [461, 204] on button "Trash" at bounding box center [653, 291] width 13 height 12
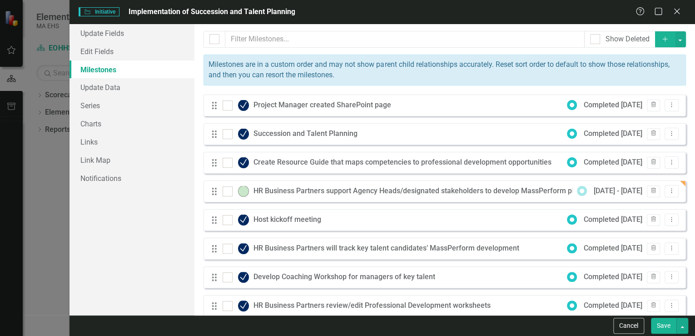
click at [661, 38] on icon "Add" at bounding box center [665, 39] width 8 height 6
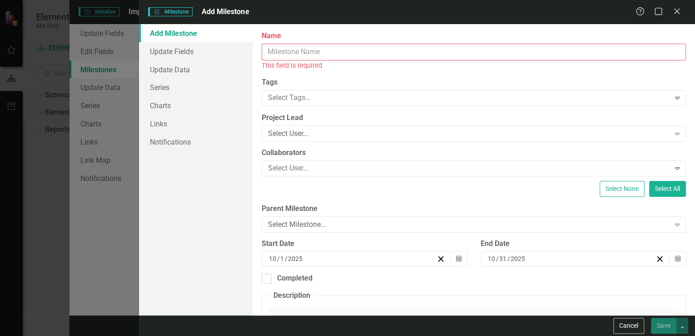
click at [303, 50] on input "Name" at bounding box center [474, 52] width 424 height 17
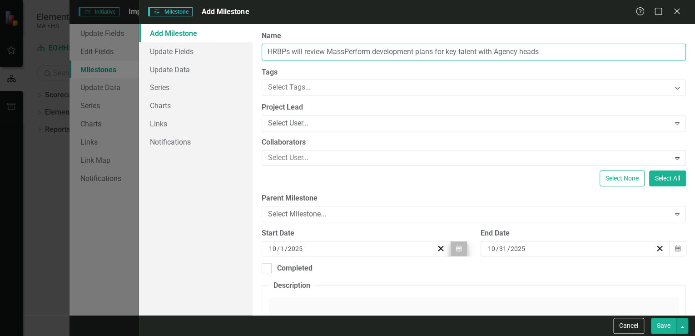
type input "HRBPs will review MassPerform development plans for key talent with Agency heads"
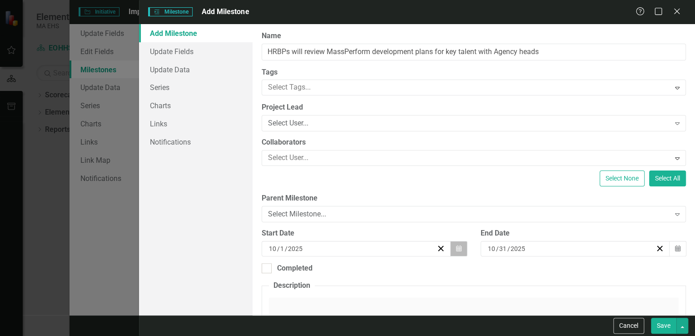
click at [456, 250] on icon "Calendar" at bounding box center [458, 248] width 5 height 6
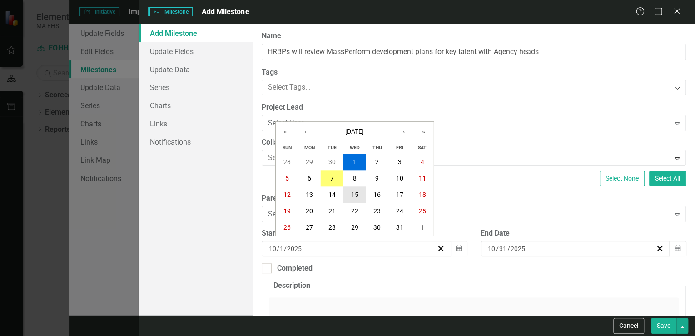
click at [353, 193] on abbr "15" at bounding box center [354, 194] width 7 height 7
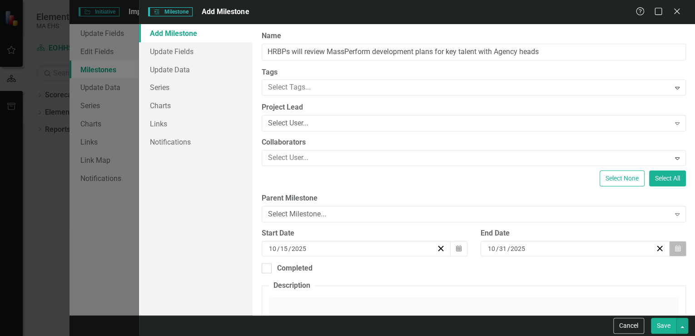
click at [675, 247] on icon "Calendar" at bounding box center [677, 248] width 5 height 6
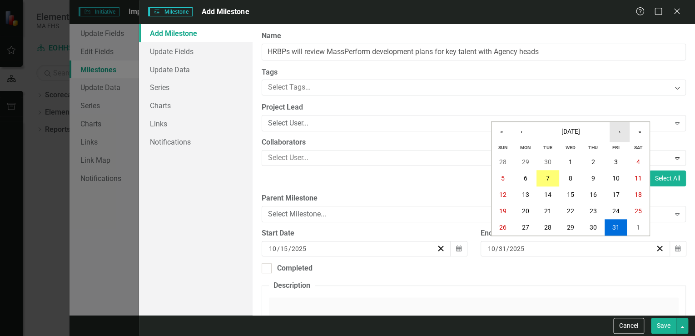
click at [621, 131] on button "›" at bounding box center [619, 132] width 20 height 20
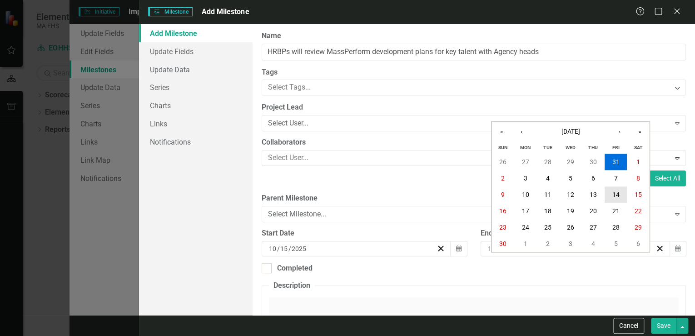
click at [613, 197] on abbr "14" at bounding box center [615, 194] width 7 height 7
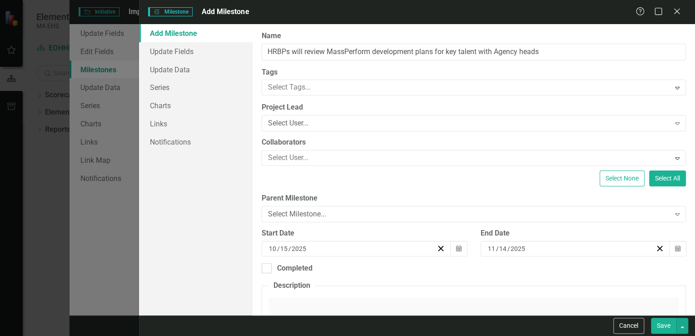
click at [665, 323] on button "Save" at bounding box center [663, 325] width 25 height 16
checkbox input "false"
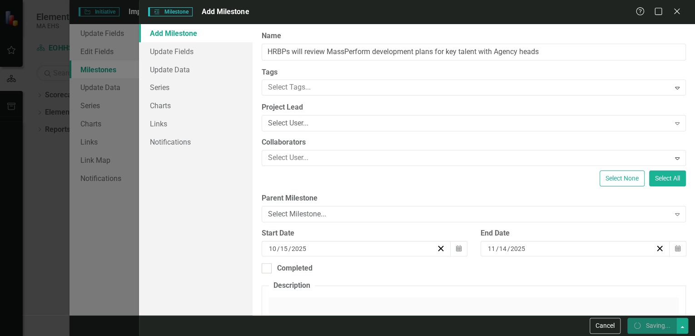
checkbox input "false"
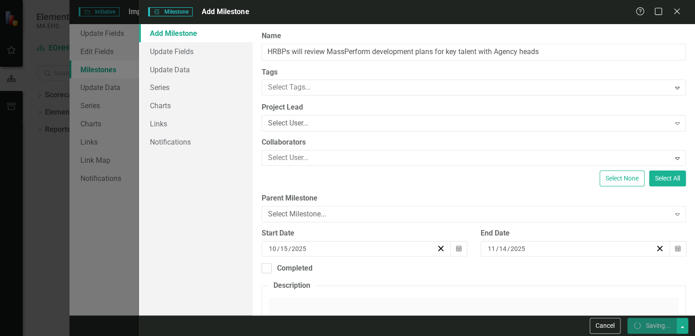
checkbox input "true"
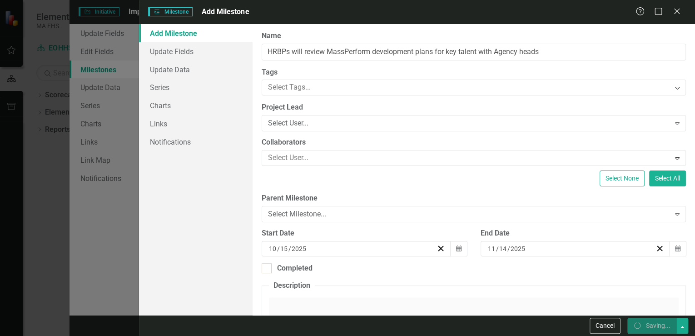
checkbox input "true"
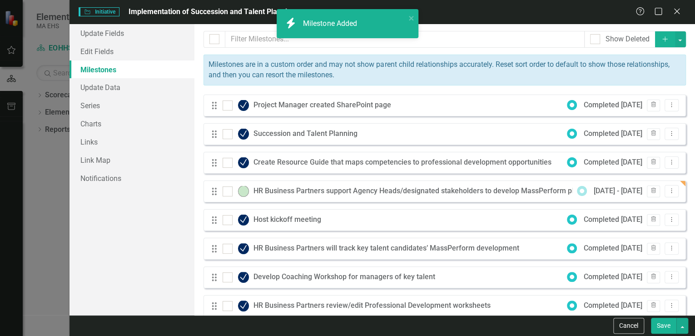
click at [655, 39] on button "Add" at bounding box center [665, 39] width 20 height 16
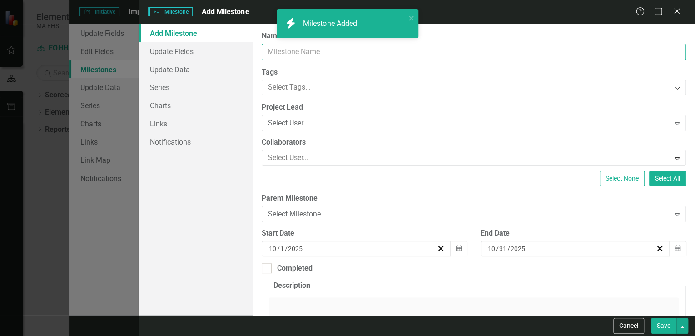
click at [314, 53] on input "Name" at bounding box center [474, 52] width 424 height 17
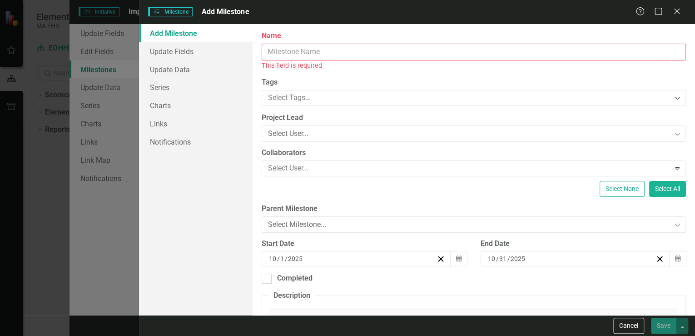
scroll to position [388, 0]
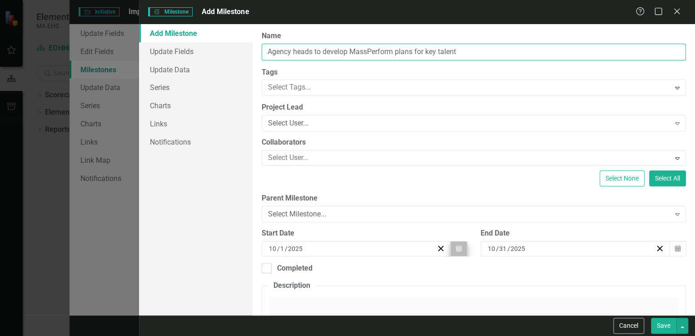
type input "Agency heads to develop MassPerform plans for key talent"
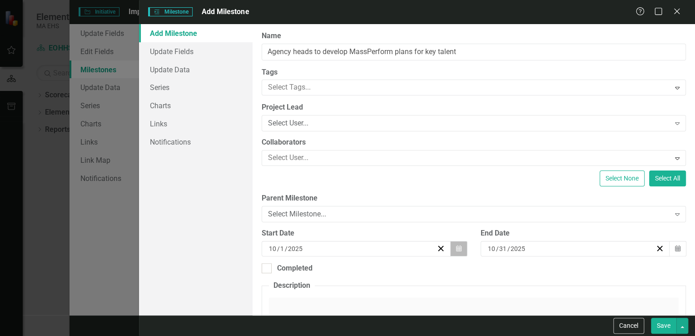
click at [458, 250] on icon "Calendar" at bounding box center [458, 248] width 5 height 6
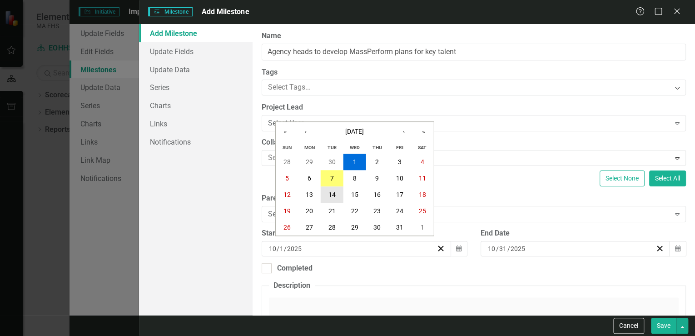
click at [331, 191] on abbr "14" at bounding box center [331, 194] width 7 height 7
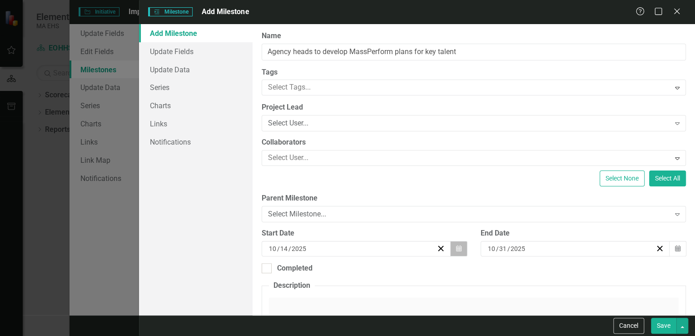
click at [456, 247] on icon "Calendar" at bounding box center [458, 248] width 5 height 6
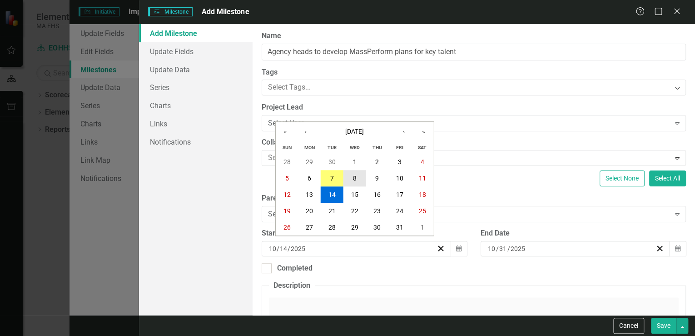
click at [353, 174] on abbr "8" at bounding box center [355, 177] width 4 height 7
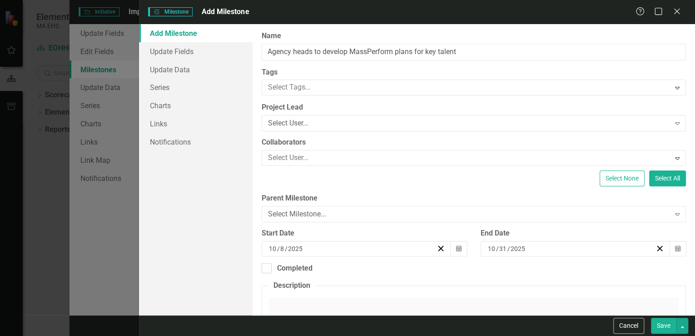
click at [670, 325] on button "Save" at bounding box center [663, 325] width 25 height 16
checkbox input "false"
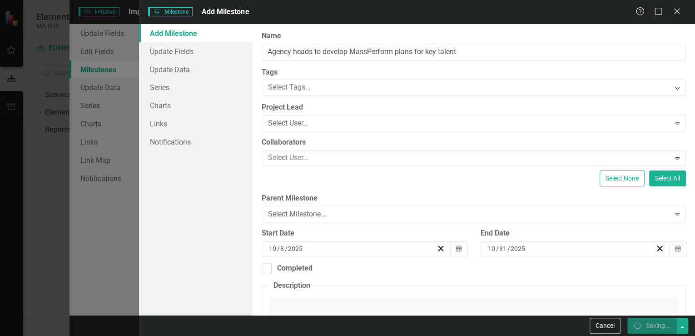
checkbox input "false"
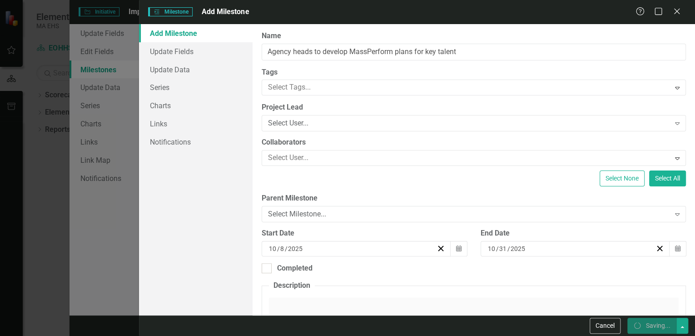
checkbox input "true"
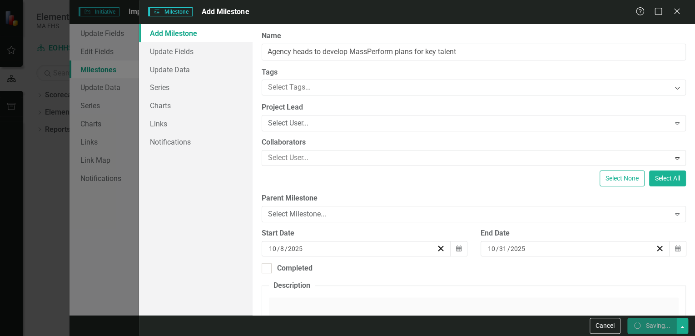
checkbox input "true"
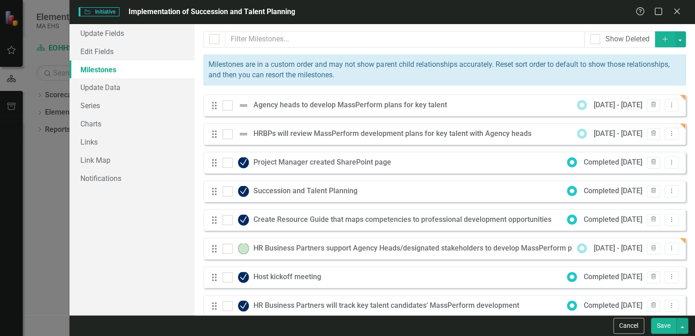
scroll to position [412, 0]
click at [242, 104] on img at bounding box center [243, 105] width 11 height 11
click at [228, 104] on input "checkbox" at bounding box center [225, 103] width 6 height 6
checkbox input "true"
click at [285, 106] on div "Agency heads to develop MassPerform plans for key talent" at bounding box center [352, 105] width 198 height 10
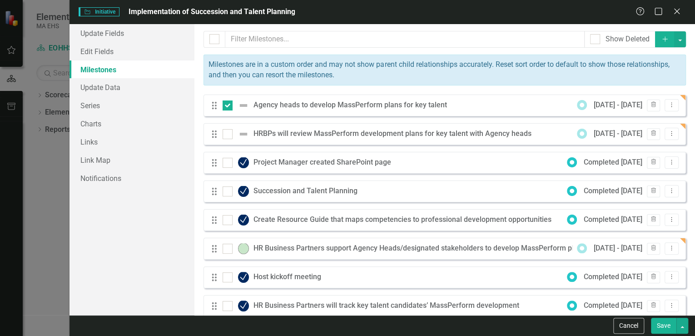
click at [364, 108] on div "Agency heads to develop MassPerform plans for key talent" at bounding box center [352, 105] width 198 height 10
click at [668, 105] on icon "Dropdown Menu" at bounding box center [671, 105] width 8 height 6
click at [645, 118] on link "Edit Edit Milestone" at bounding box center [628, 119] width 85 height 17
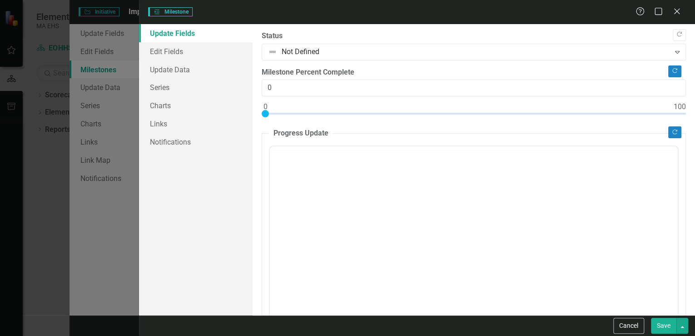
click at [286, 49] on div at bounding box center [466, 52] width 396 height 12
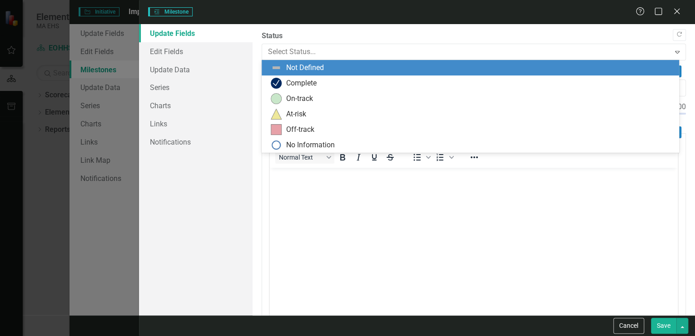
scroll to position [0, 0]
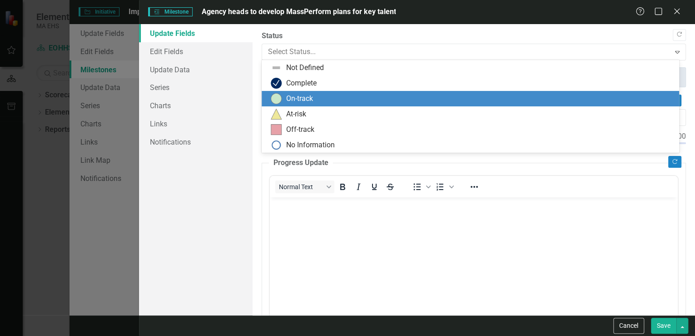
click at [299, 95] on div "On-track" at bounding box center [299, 99] width 27 height 10
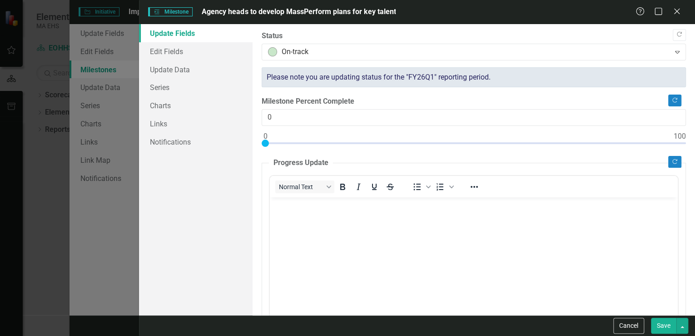
click at [287, 202] on p "Rich Text Area. Press ALT-0 for help." at bounding box center [473, 204] width 403 height 11
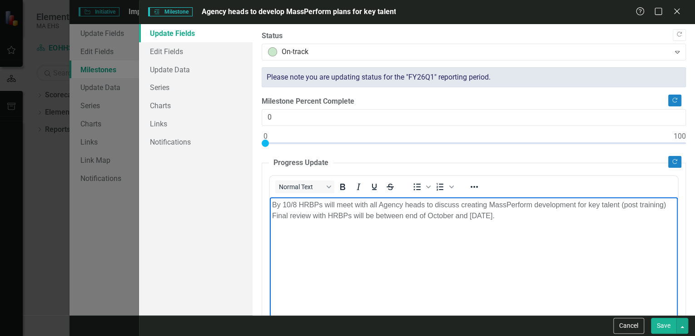
click at [670, 327] on button "Save" at bounding box center [663, 325] width 25 height 16
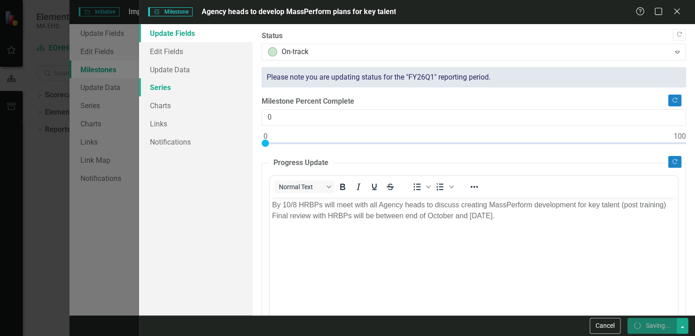
checkbox input "false"
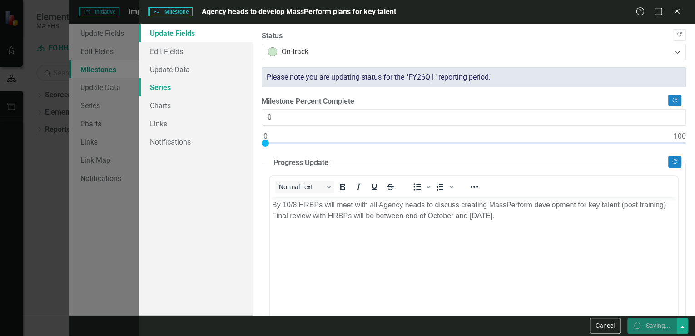
checkbox input "false"
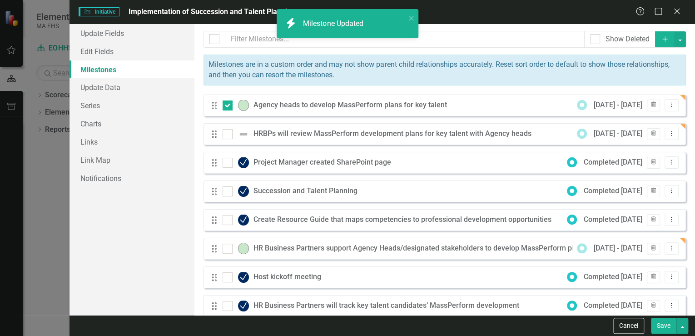
checkbox input "true"
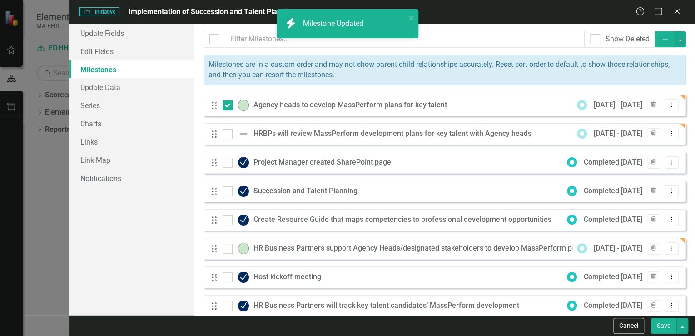
checkbox input "true"
click at [667, 133] on icon "Dropdown Menu" at bounding box center [671, 133] width 8 height 6
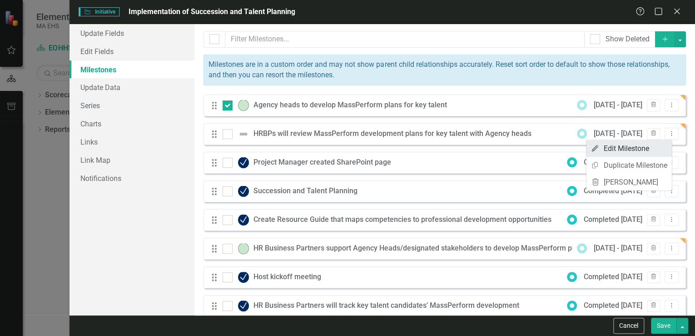
click at [650, 147] on link "Edit Edit Milestone" at bounding box center [628, 148] width 85 height 17
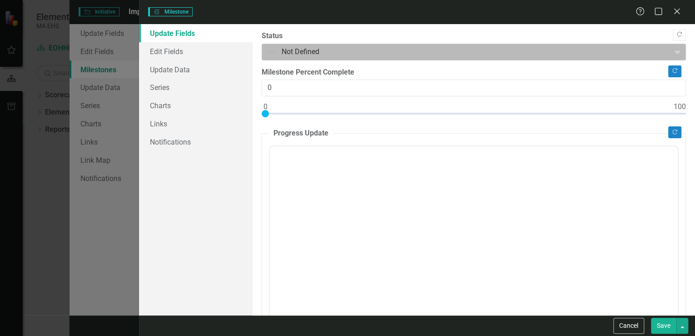
click at [316, 53] on div at bounding box center [466, 52] width 396 height 12
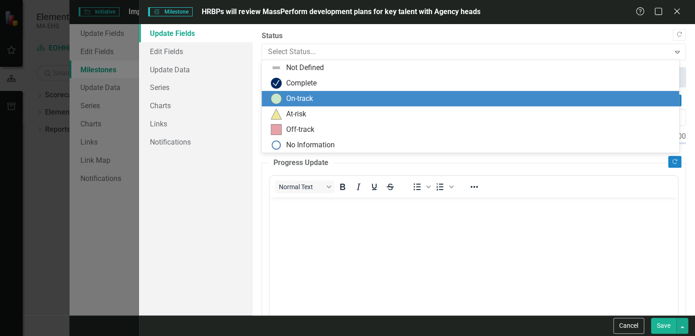
click at [305, 97] on div "On-track" at bounding box center [299, 99] width 27 height 10
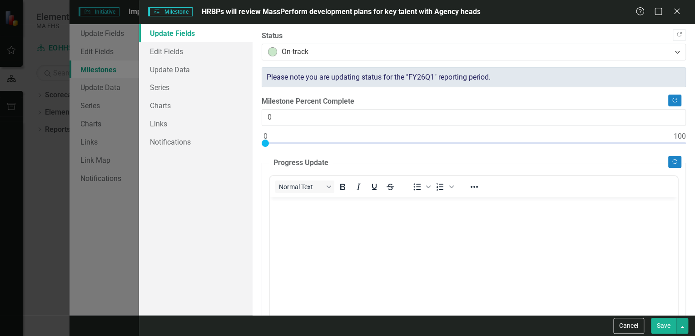
click at [285, 212] on body "Rich Text Area. Press ALT-0 for help." at bounding box center [474, 265] width 408 height 136
drag, startPoint x: 667, startPoint y: 326, endPoint x: 8, endPoint y: 7, distance: 733.1
click at [667, 326] on button "Save" at bounding box center [663, 325] width 25 height 16
checkbox input "false"
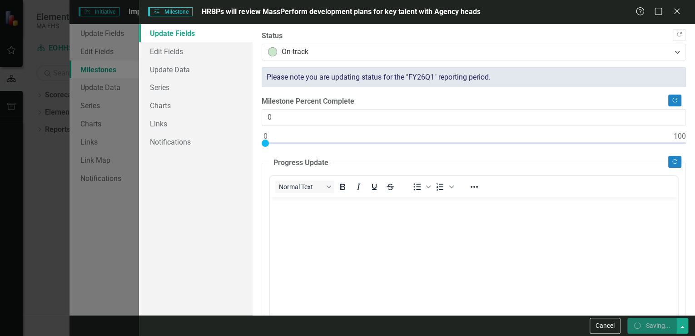
checkbox input "false"
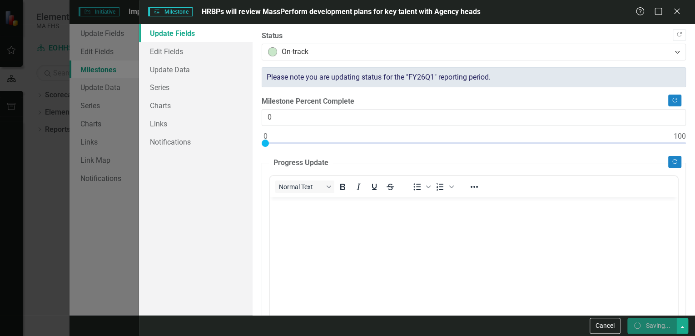
checkbox input "false"
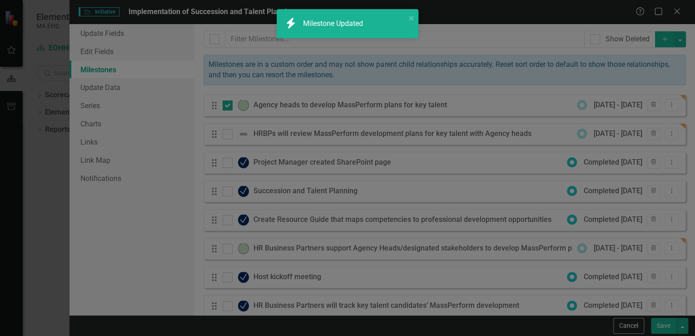
checkbox input "true"
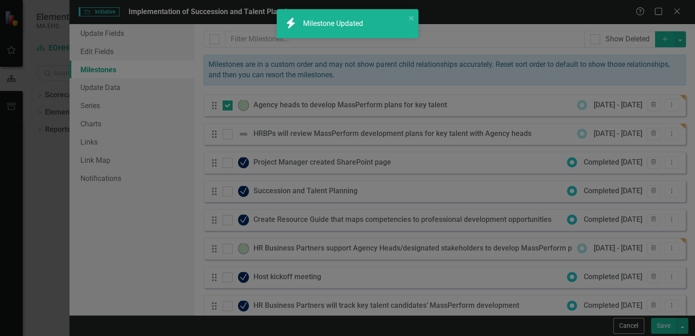
checkbox input "true"
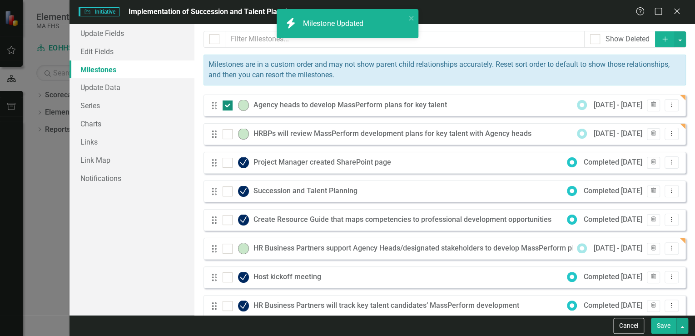
scroll to position [36, 0]
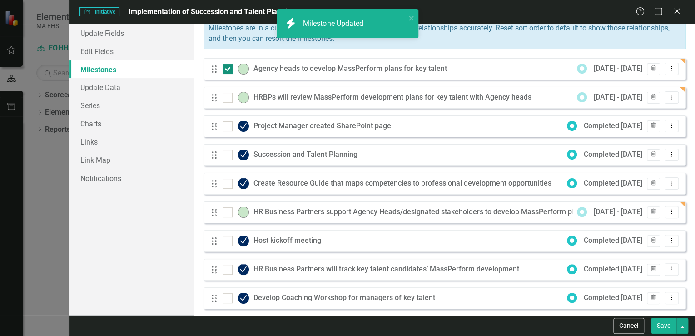
click at [230, 69] on div at bounding box center [227, 69] width 10 height 10
click at [228, 69] on input "checkbox" at bounding box center [225, 67] width 6 height 6
checkbox input "false"
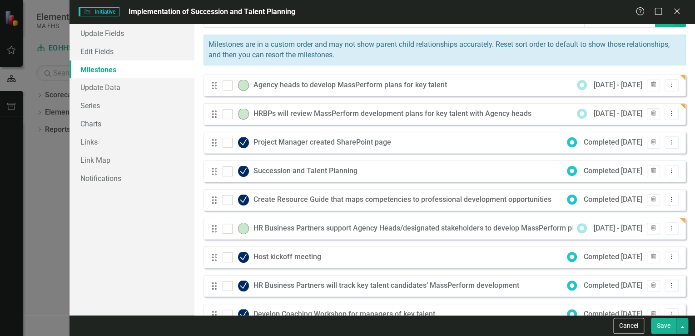
scroll to position [0, 0]
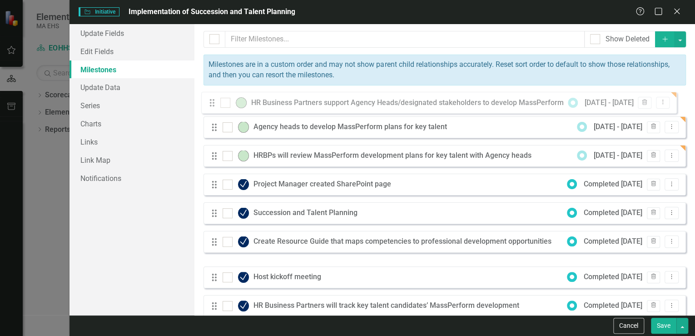
drag, startPoint x: 215, startPoint y: 251, endPoint x: 213, endPoint y: 105, distance: 145.3
click at [213, 105] on div "Drag Agency heads to develop MassPerform plans for key talent [DATE] - [DATE] T…" at bounding box center [444, 262] width 482 height 336
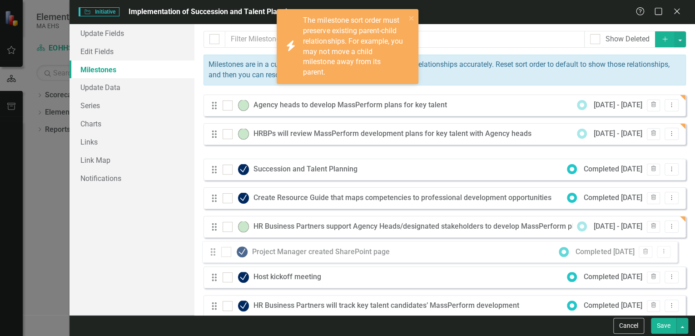
drag, startPoint x: 213, startPoint y: 162, endPoint x: 212, endPoint y: 251, distance: 89.5
click at [212, 251] on div "Drag Agency heads to develop MassPerform plans for key talent [DATE] - [DATE] T…" at bounding box center [444, 262] width 482 height 336
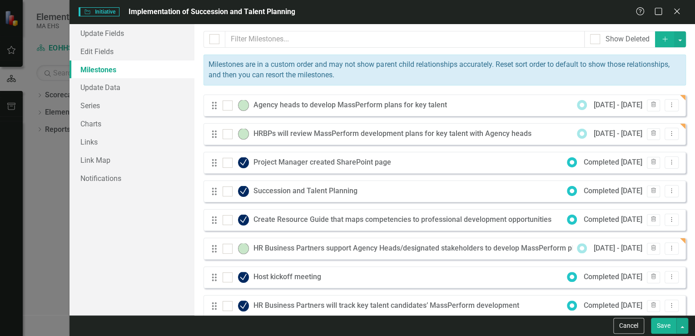
drag, startPoint x: 678, startPoint y: 13, endPoint x: 661, endPoint y: 21, distance: 19.1
click at [678, 13] on icon "Close" at bounding box center [676, 11] width 9 height 7
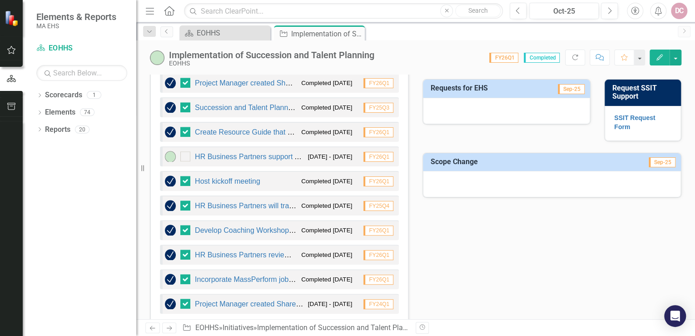
scroll to position [376, 0]
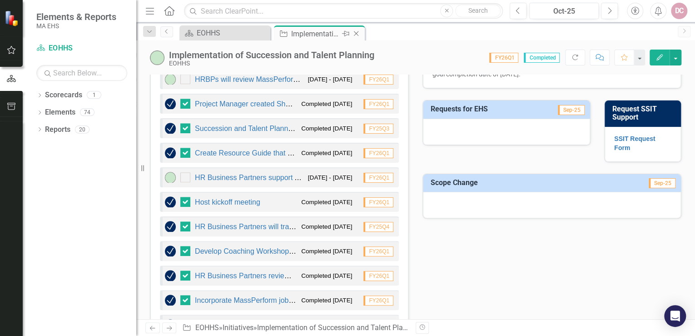
click at [357, 32] on icon "Close" at bounding box center [355, 33] width 9 height 7
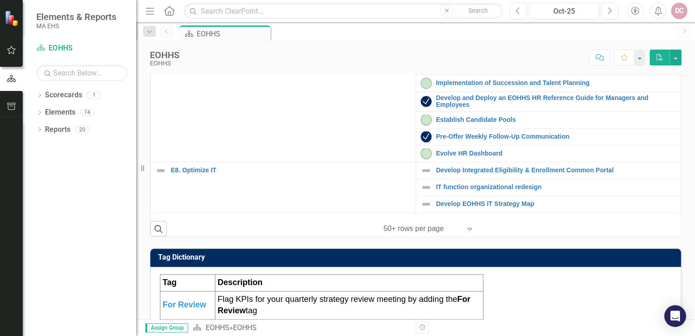
scroll to position [218, 0]
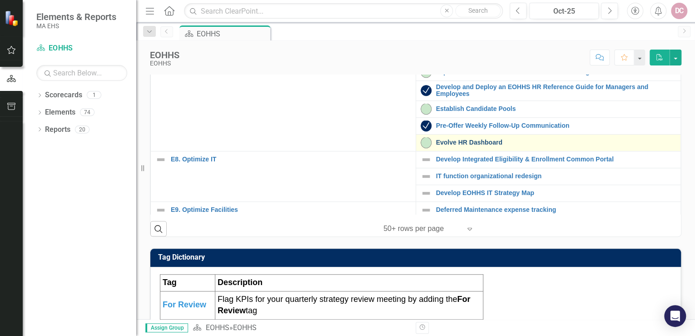
click at [452, 146] on link "Evolve HR Dashboard" at bounding box center [556, 142] width 240 height 7
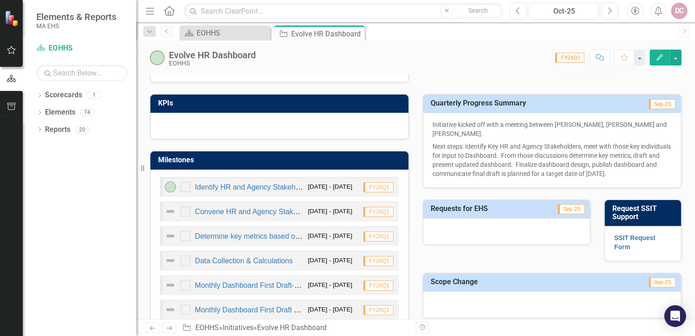
scroll to position [254, 0]
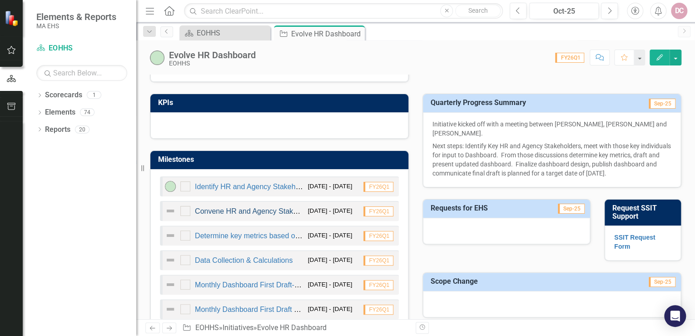
click at [262, 209] on link "Convene HR and Agency Stakeholders" at bounding box center [258, 211] width 126 height 8
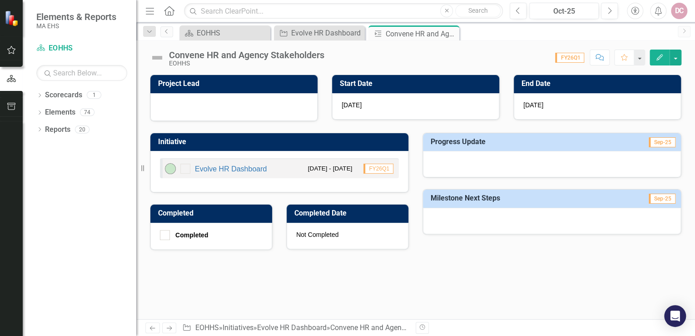
click at [657, 58] on icon "button" at bounding box center [659, 57] width 6 height 6
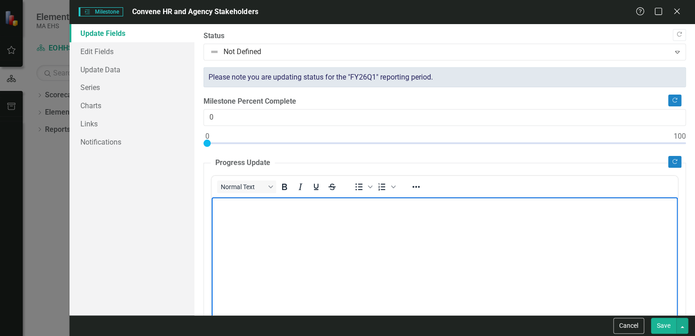
click at [221, 210] on p "Rich Text Area. Press ALT-0 for help." at bounding box center [444, 204] width 461 height 11
drag, startPoint x: 272, startPoint y: 101, endPoint x: 664, endPoint y: 327, distance: 452.4
click at [667, 327] on button "Save" at bounding box center [663, 325] width 25 height 16
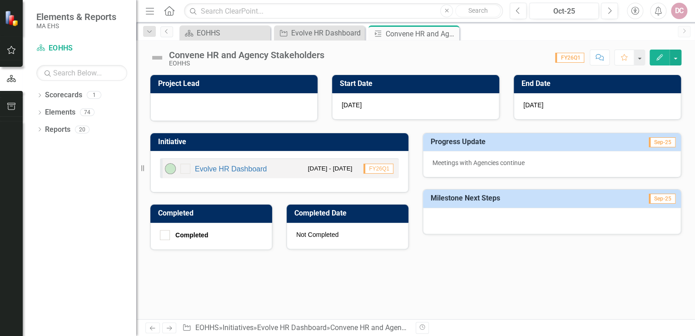
drag, startPoint x: 449, startPoint y: 33, endPoint x: 332, endPoint y: 23, distance: 117.1
click at [0, 0] on icon "Close" at bounding box center [0, 0] width 0 height 0
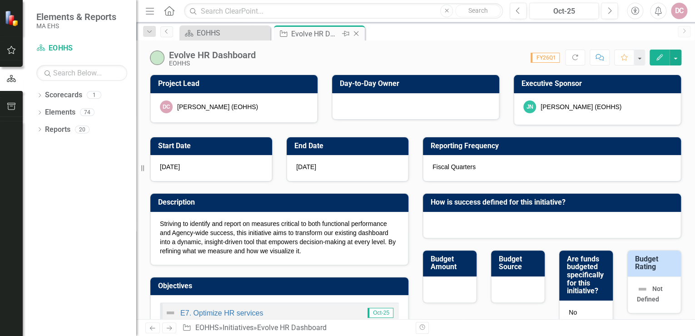
click at [355, 33] on icon "Close" at bounding box center [355, 33] width 9 height 7
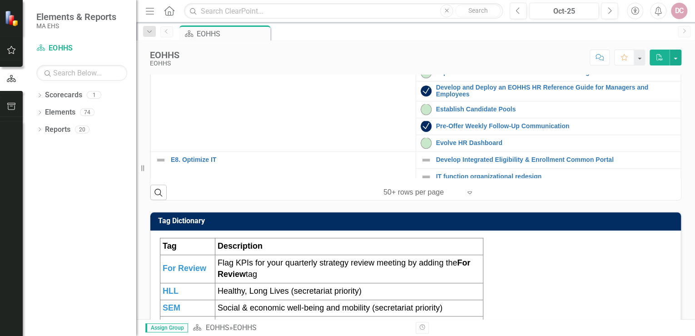
scroll to position [182, 0]
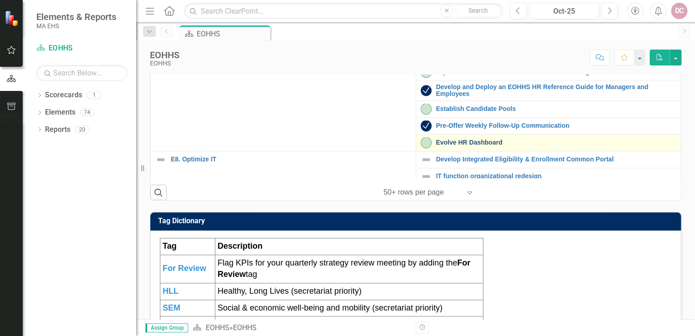
click at [445, 146] on link "Evolve HR Dashboard" at bounding box center [556, 142] width 240 height 7
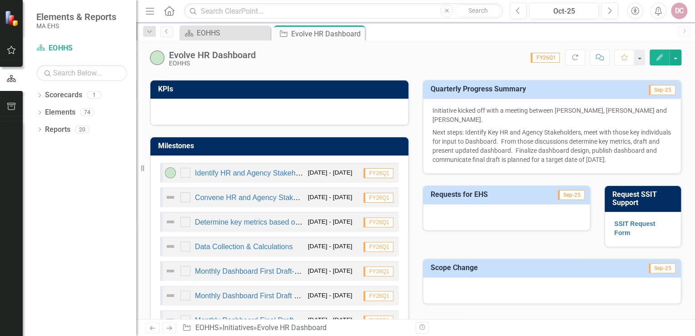
scroll to position [291, 0]
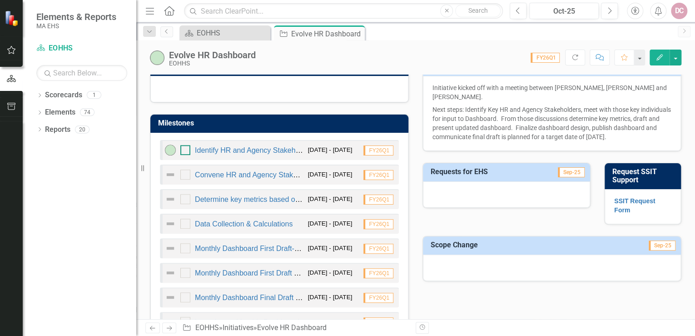
click at [183, 145] on input "checkbox" at bounding box center [183, 148] width 6 height 6
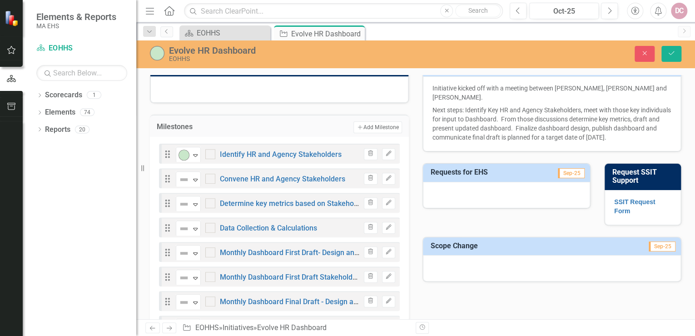
checkbox input "true"
click at [672, 53] on icon "submit" at bounding box center [670, 53] width 5 height 4
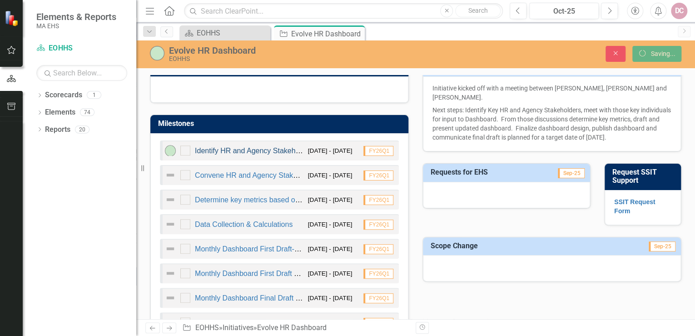
click at [217, 149] on link "Identify HR and Agency Stakeholders" at bounding box center [255, 151] width 120 height 8
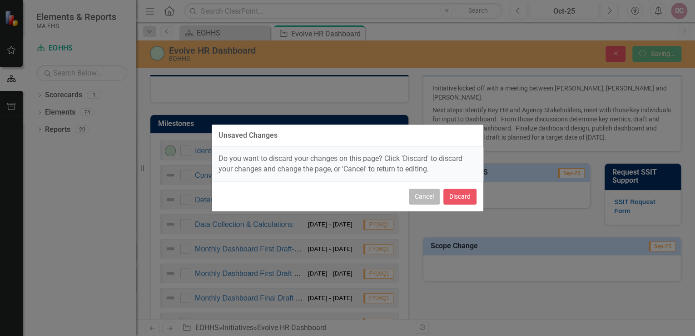
click at [426, 197] on button "Cancel" at bounding box center [424, 196] width 31 height 16
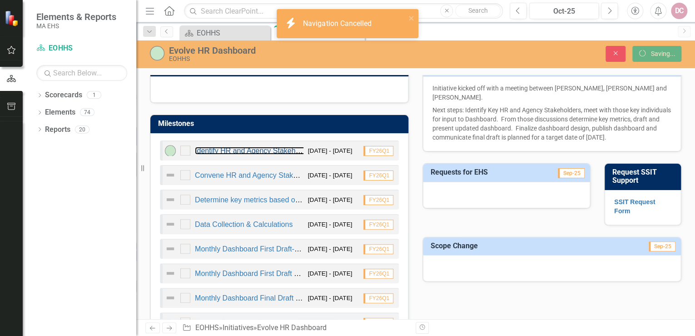
checkbox input "true"
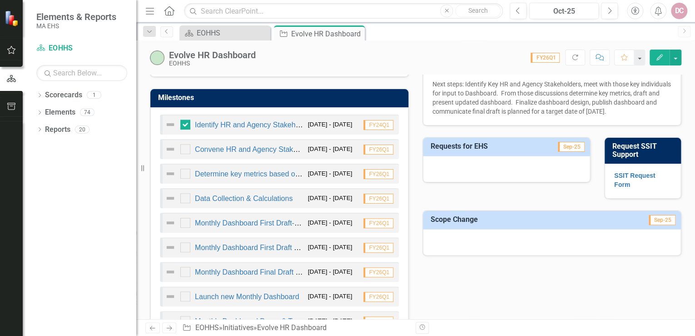
scroll to position [327, 0]
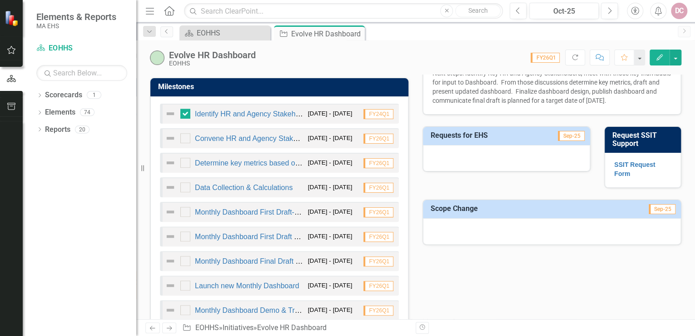
click at [659, 55] on icon "button" at bounding box center [659, 57] width 6 height 6
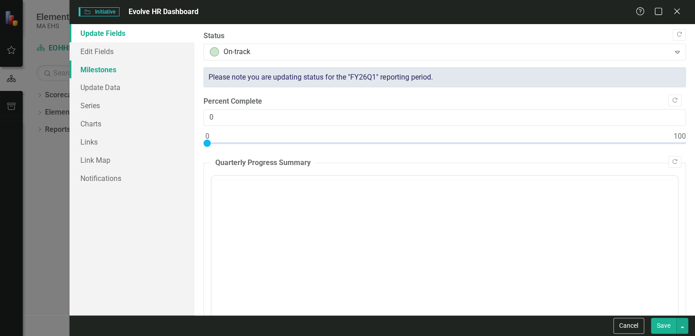
click at [131, 72] on link "Milestones" at bounding box center [131, 69] width 125 height 18
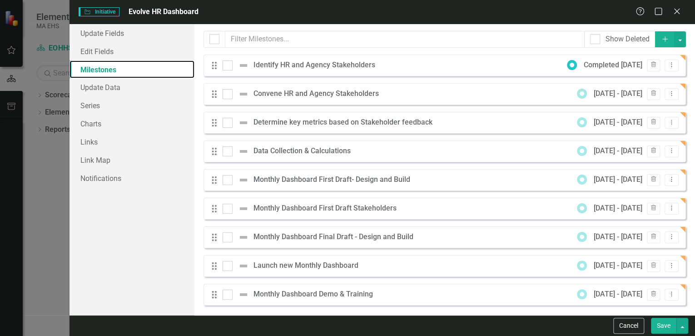
scroll to position [0, 0]
click at [227, 64] on input "checkbox" at bounding box center [225, 63] width 6 height 6
checkbox input "true"
click at [256, 67] on div "Identify HR and Agency Stakeholders" at bounding box center [316, 65] width 126 height 10
click at [669, 63] on button "Dropdown Menu" at bounding box center [671, 65] width 14 height 12
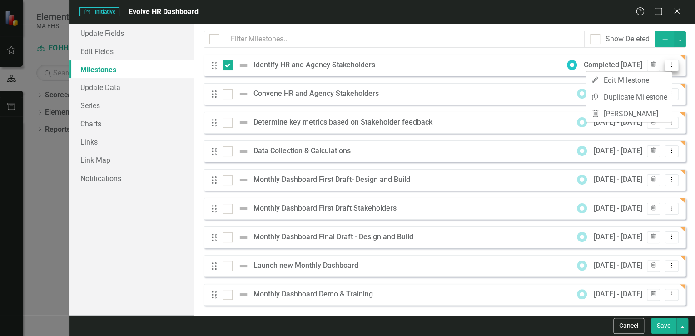
click at [650, 78] on link "Edit Edit Milestone" at bounding box center [628, 80] width 85 height 17
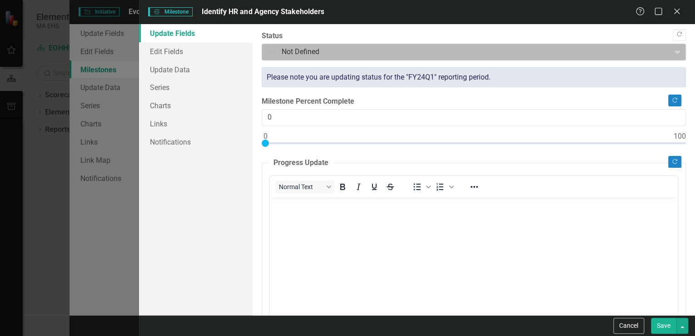
click at [286, 49] on div at bounding box center [466, 52] width 396 height 12
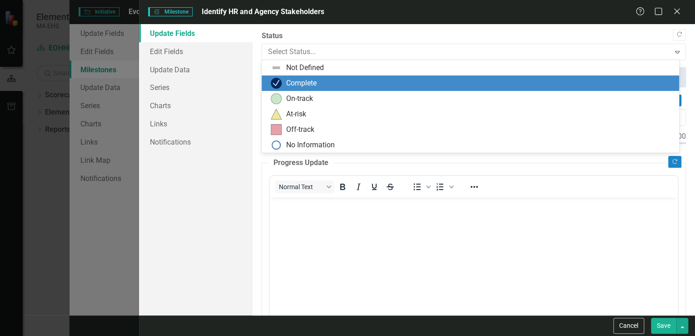
click at [295, 82] on div "Complete" at bounding box center [301, 83] width 30 height 10
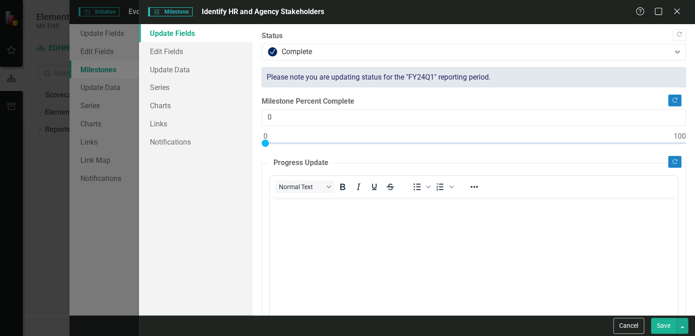
drag, startPoint x: 659, startPoint y: 325, endPoint x: 399, endPoint y: 17, distance: 403.4
click at [659, 325] on button "Save" at bounding box center [663, 325] width 25 height 16
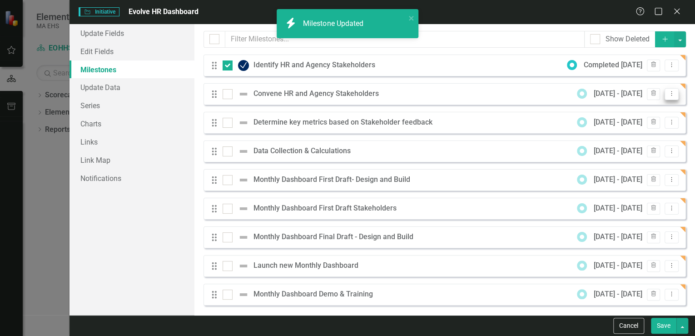
click at [667, 96] on icon "Dropdown Menu" at bounding box center [671, 93] width 8 height 6
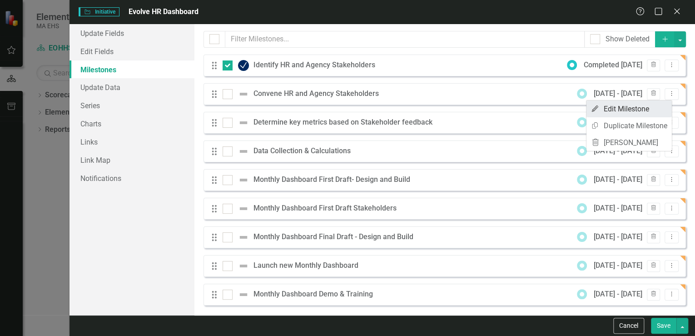
click at [636, 111] on link "Edit Edit Milestone" at bounding box center [628, 108] width 85 height 17
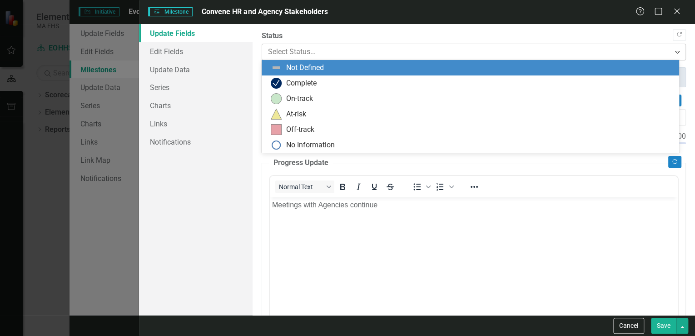
click at [298, 47] on div at bounding box center [466, 52] width 396 height 12
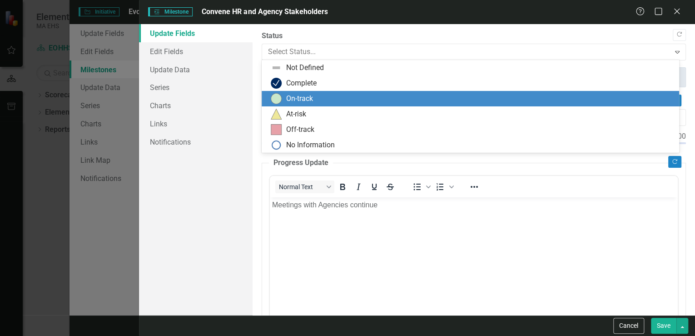
click at [288, 94] on div "On-track" at bounding box center [299, 99] width 27 height 10
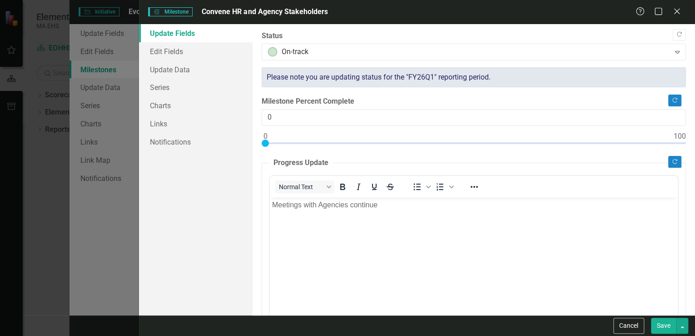
click at [661, 330] on button "Save" at bounding box center [663, 325] width 25 height 16
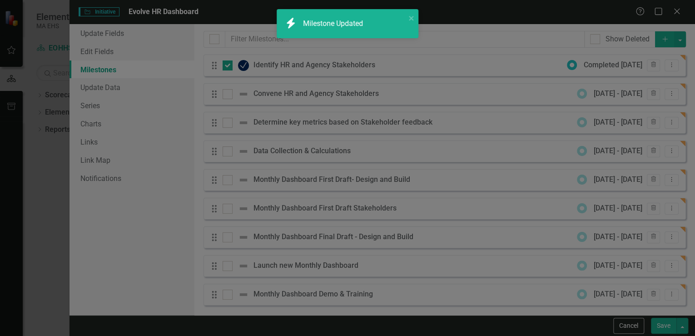
checkbox input "true"
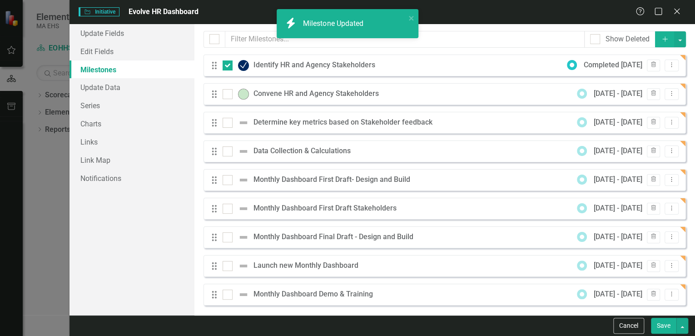
click at [307, 124] on div "Determine key metrics based on Stakeholder feedback" at bounding box center [344, 122] width 183 height 10
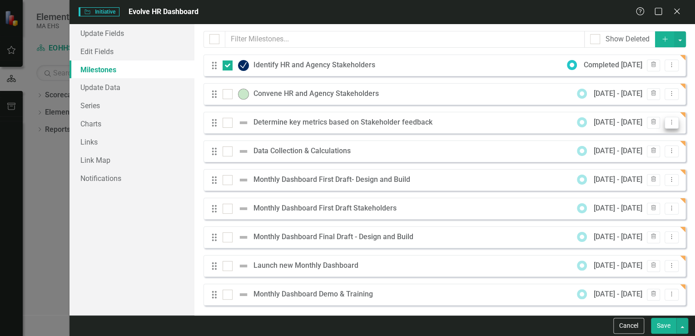
click at [667, 124] on icon "Dropdown Menu" at bounding box center [671, 122] width 8 height 6
click at [627, 137] on link "Edit Edit Milestone" at bounding box center [628, 137] width 85 height 17
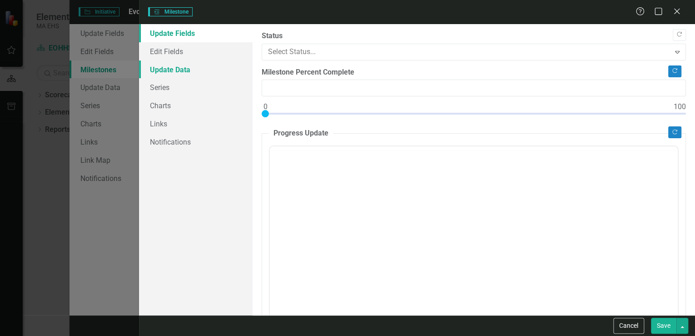
type input "0"
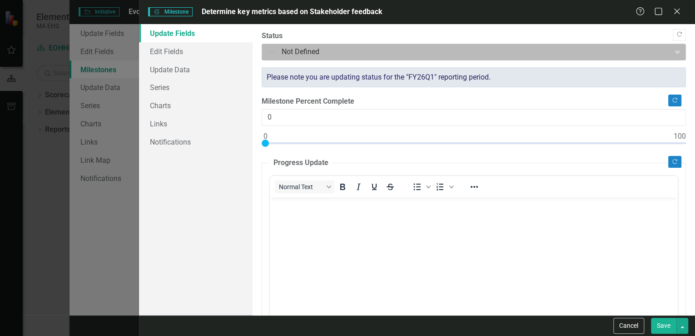
click at [315, 47] on div at bounding box center [466, 52] width 396 height 12
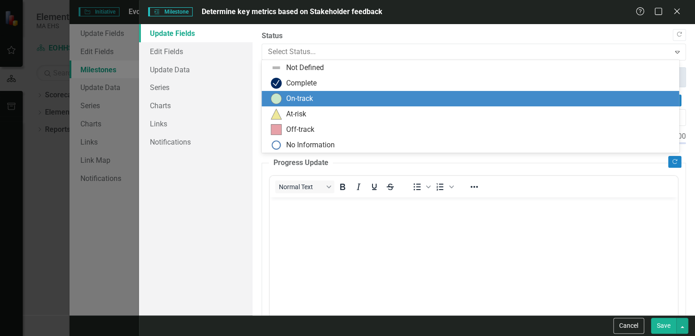
click at [300, 96] on div "On-track" at bounding box center [299, 99] width 27 height 10
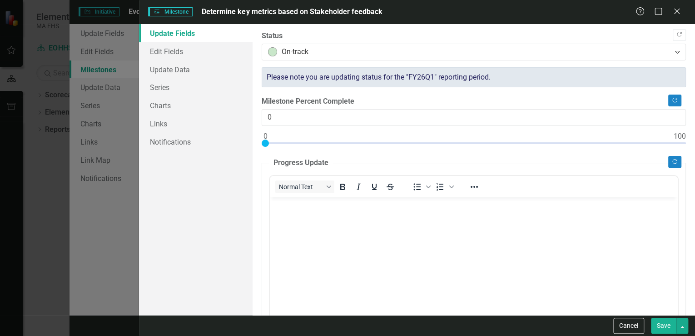
click at [301, 210] on p "Rich Text Area. Press ALT-0 for help." at bounding box center [473, 204] width 403 height 11
click at [664, 326] on button "Save" at bounding box center [663, 325] width 25 height 16
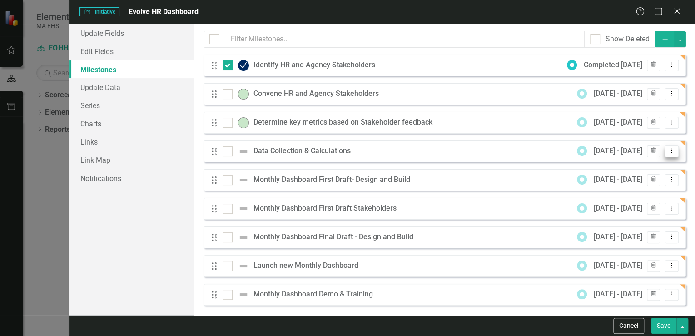
click at [667, 150] on icon "Dropdown Menu" at bounding box center [671, 151] width 8 height 6
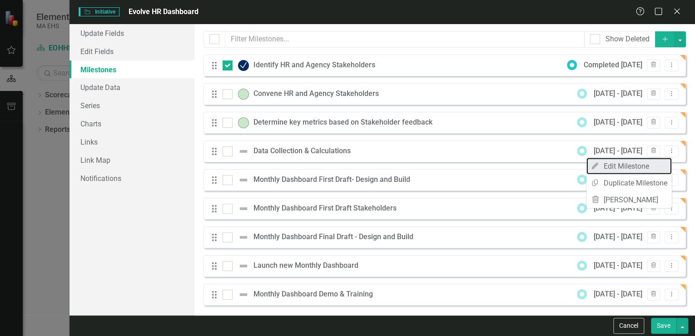
click at [646, 163] on link "Edit Edit Milestone" at bounding box center [628, 166] width 85 height 17
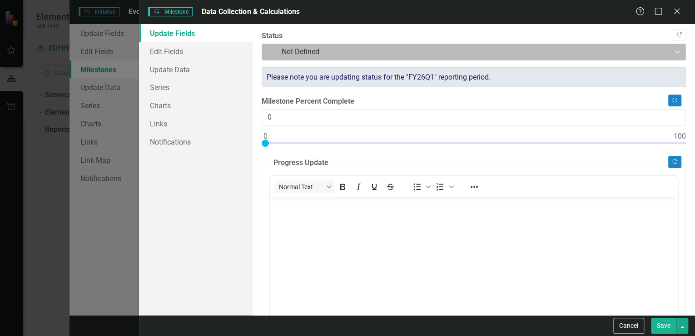
click at [322, 50] on div at bounding box center [466, 52] width 396 height 12
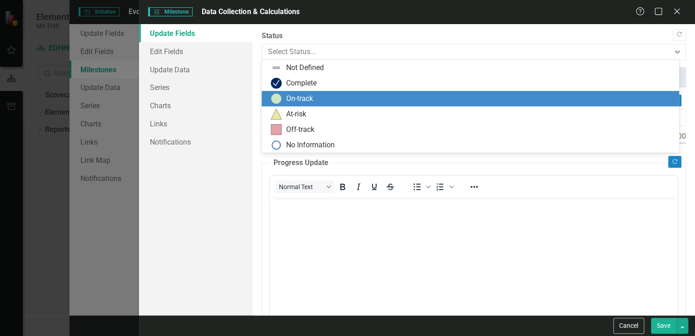
click at [297, 94] on div "On-track" at bounding box center [299, 99] width 27 height 10
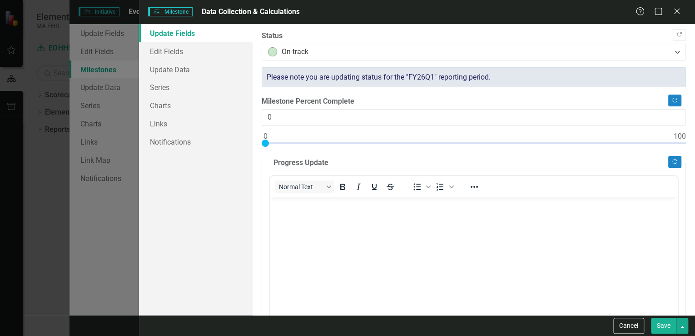
click at [281, 213] on body "Rich Text Area. Press ALT-0 for help." at bounding box center [474, 265] width 408 height 136
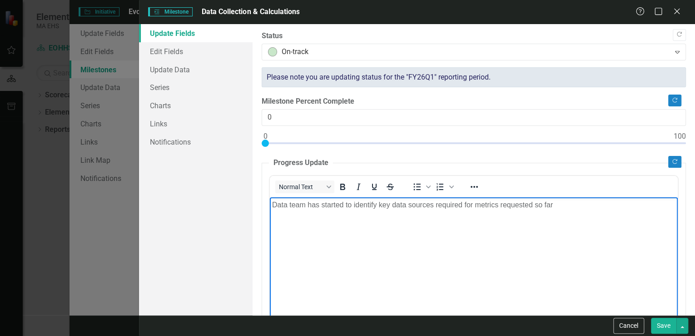
click at [661, 326] on button "Save" at bounding box center [663, 325] width 25 height 16
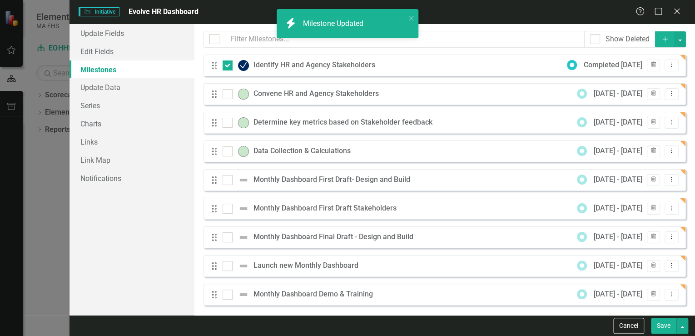
checkbox input "true"
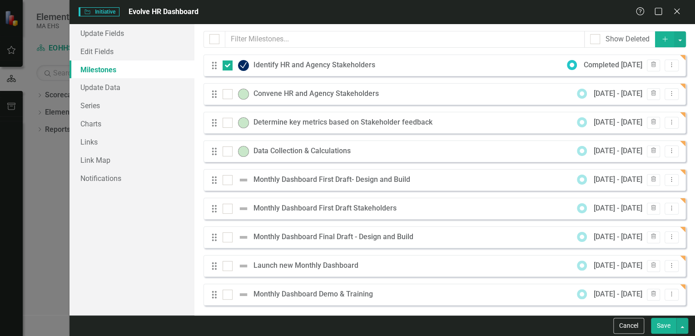
click at [661, 324] on button "Save" at bounding box center [663, 325] width 25 height 16
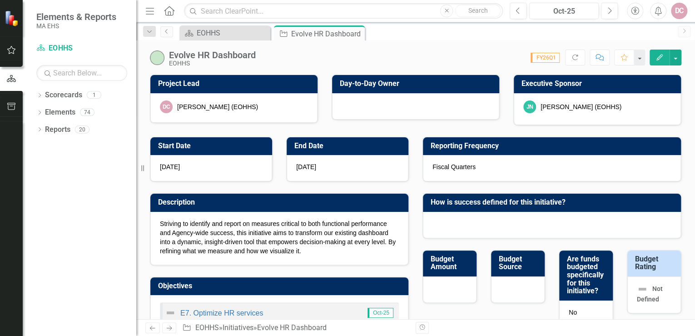
drag, startPoint x: 356, startPoint y: 31, endPoint x: 290, endPoint y: 30, distance: 65.4
click at [0, 0] on icon "Close" at bounding box center [0, 0] width 0 height 0
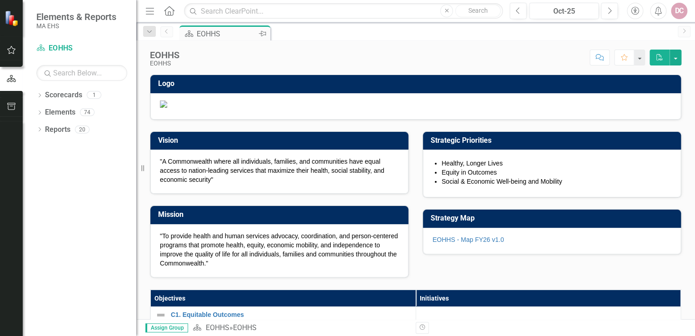
click at [235, 31] on div "EOHHS" at bounding box center [227, 33] width 60 height 11
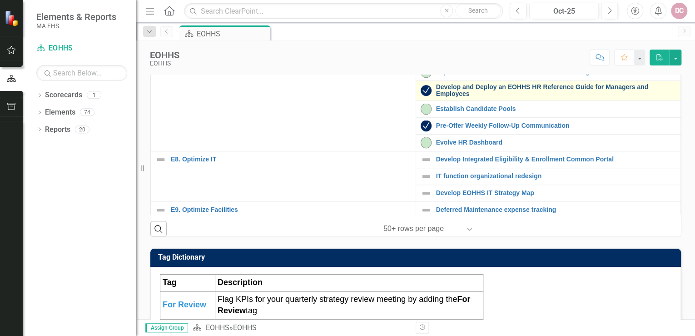
scroll to position [254, 0]
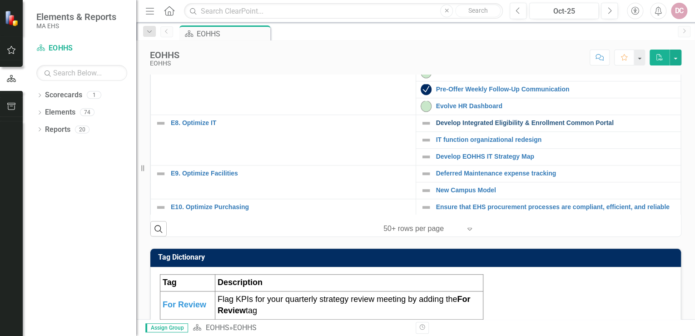
click at [455, 126] on link "Develop Integrated Eligibility & Enrollment Common Portal" at bounding box center [556, 122] width 240 height 7
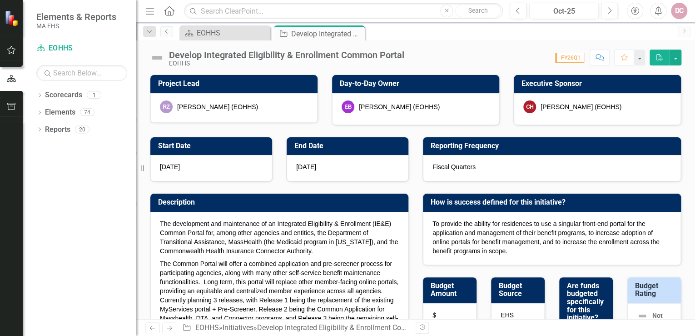
checkbox input "true"
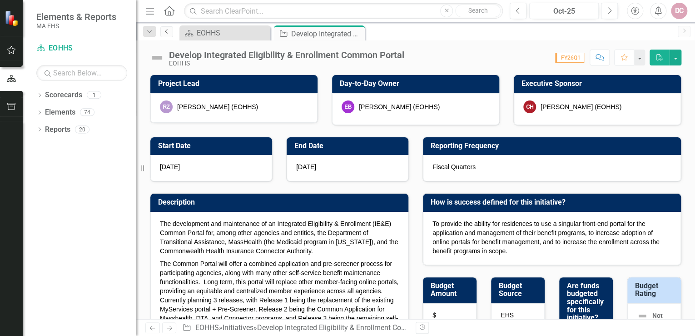
click at [167, 31] on icon "Previous" at bounding box center [166, 31] width 7 height 5
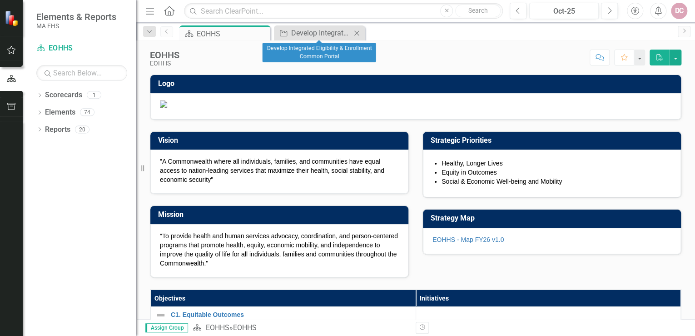
click at [356, 30] on icon "Close" at bounding box center [356, 33] width 9 height 7
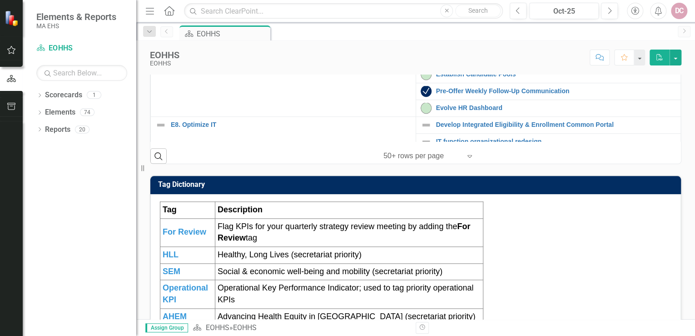
scroll to position [182, 0]
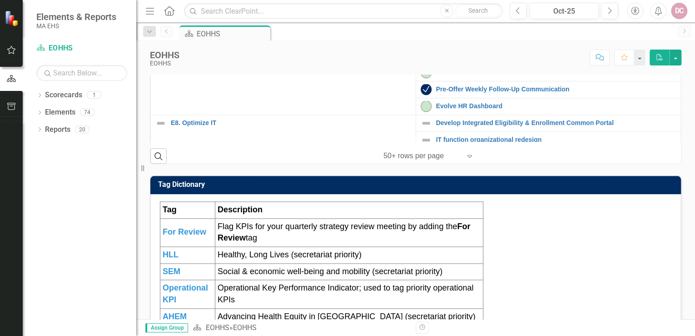
click at [475, 22] on link "Enhance Employee Experience" at bounding box center [556, 18] width 240 height 7
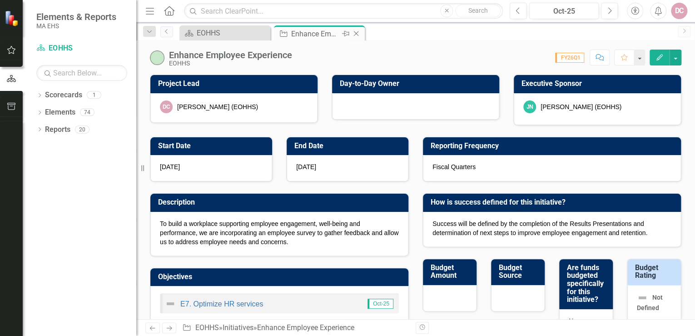
click at [356, 33] on icon at bounding box center [356, 33] width 5 height 5
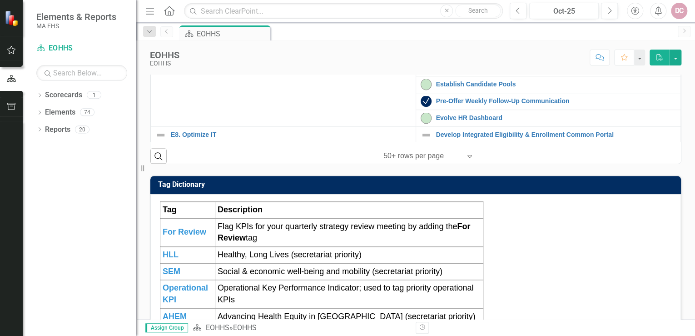
scroll to position [182, 0]
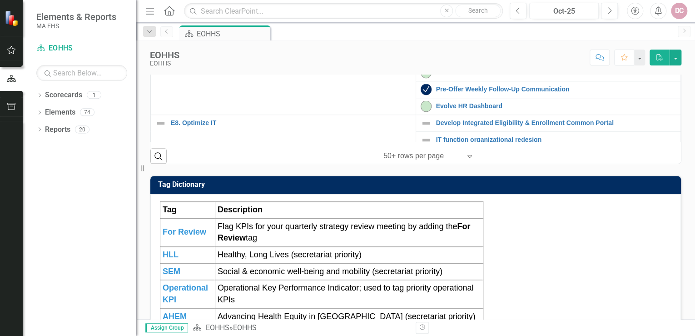
click at [452, 61] on link "Develop and Deploy an EOHHS HR Reference Guide for Managers and Employees" at bounding box center [556, 54] width 240 height 14
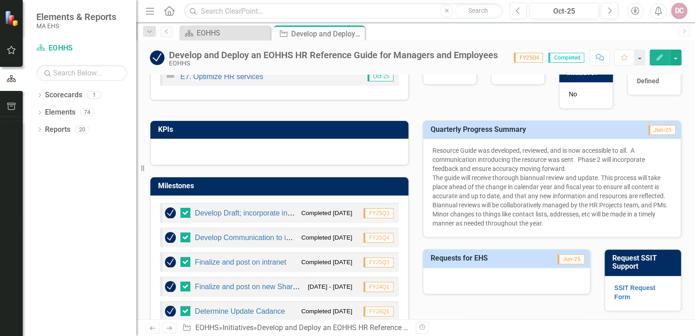
scroll to position [254, 0]
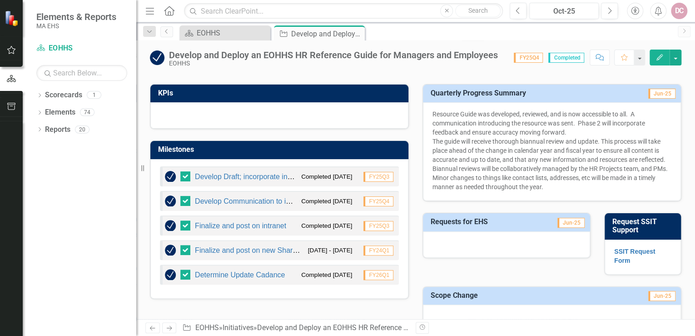
click at [661, 58] on icon "Edit" at bounding box center [659, 57] width 8 height 6
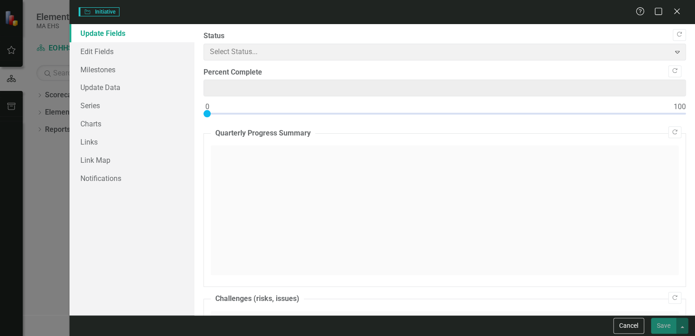
type input "0"
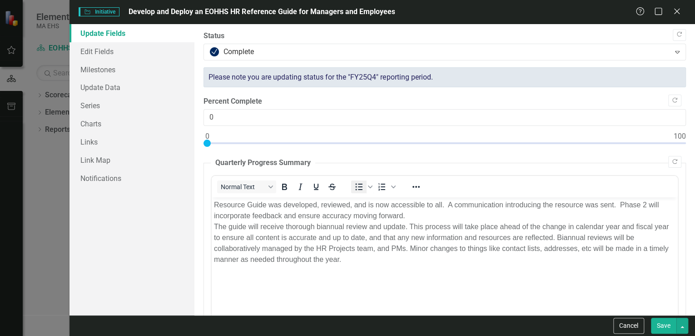
scroll to position [0, 0]
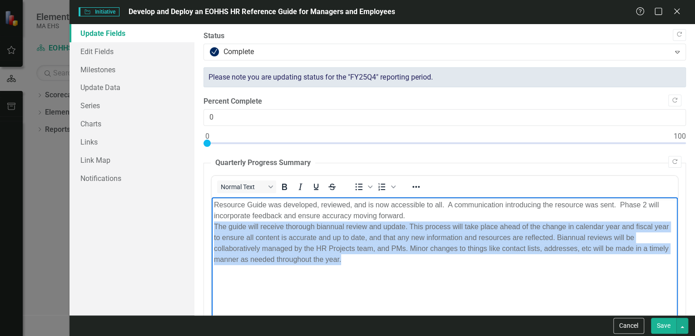
drag, startPoint x: 213, startPoint y: 227, endPoint x: 342, endPoint y: 260, distance: 132.7
click at [342, 260] on p "Resource Guide was developed, reviewed, and is now accessible to all. A communi…" at bounding box center [444, 231] width 461 height 65
click at [282, 183] on icon "Bold" at bounding box center [284, 186] width 5 height 6
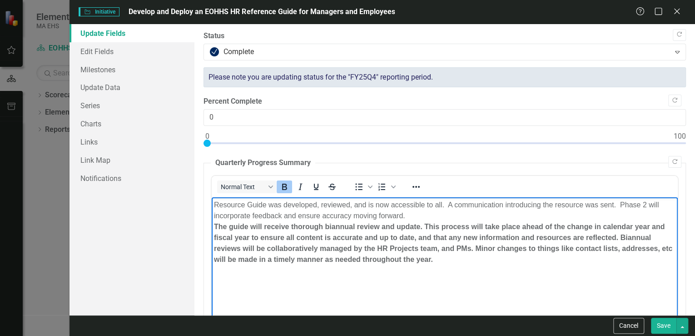
click at [665, 323] on button "Save" at bounding box center [663, 325] width 25 height 16
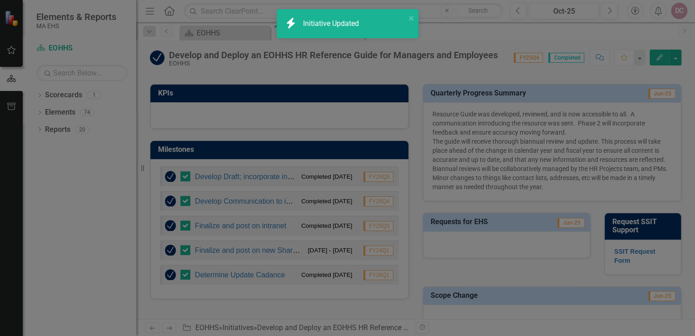
checkbox input "false"
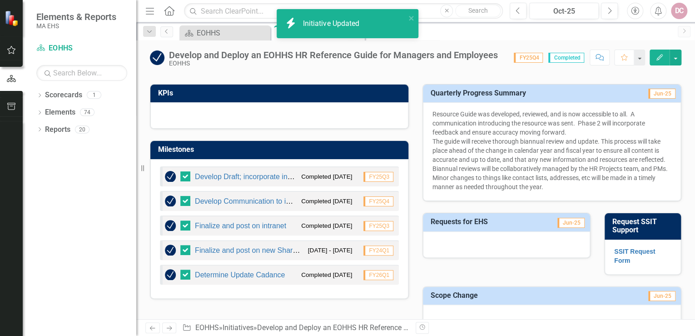
checkbox input "true"
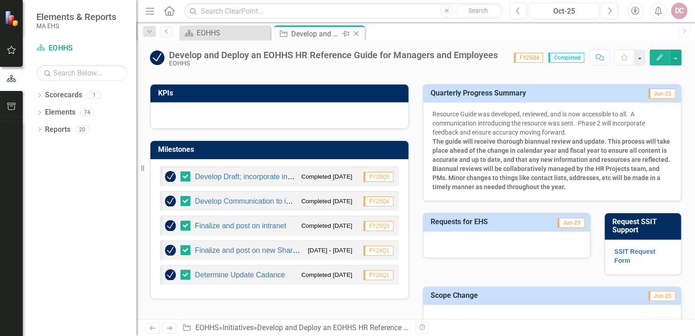
click at [357, 31] on icon "Close" at bounding box center [355, 33] width 9 height 7
